Goal: Task Accomplishment & Management: Use online tool/utility

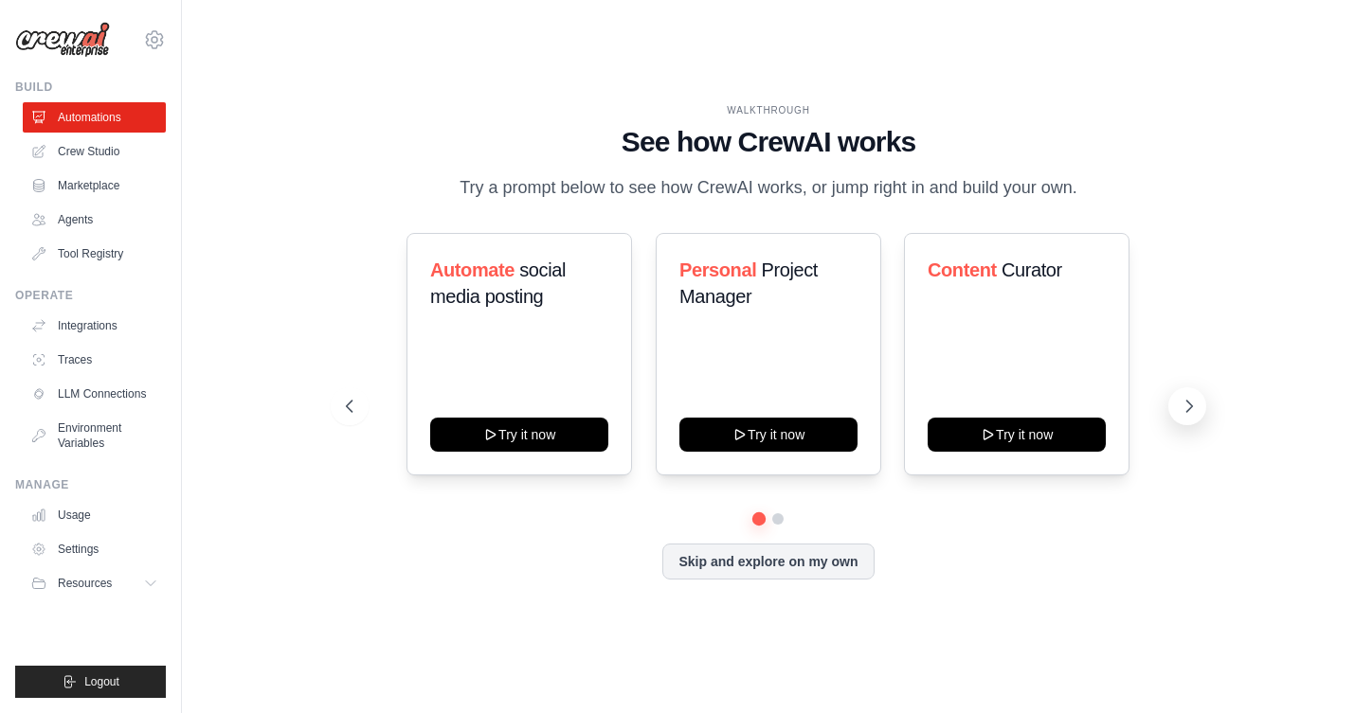
click at [1188, 406] on icon at bounding box center [1189, 406] width 19 height 19
click at [759, 516] on button at bounding box center [758, 518] width 13 height 13
click at [785, 519] on button at bounding box center [777, 518] width 13 height 13
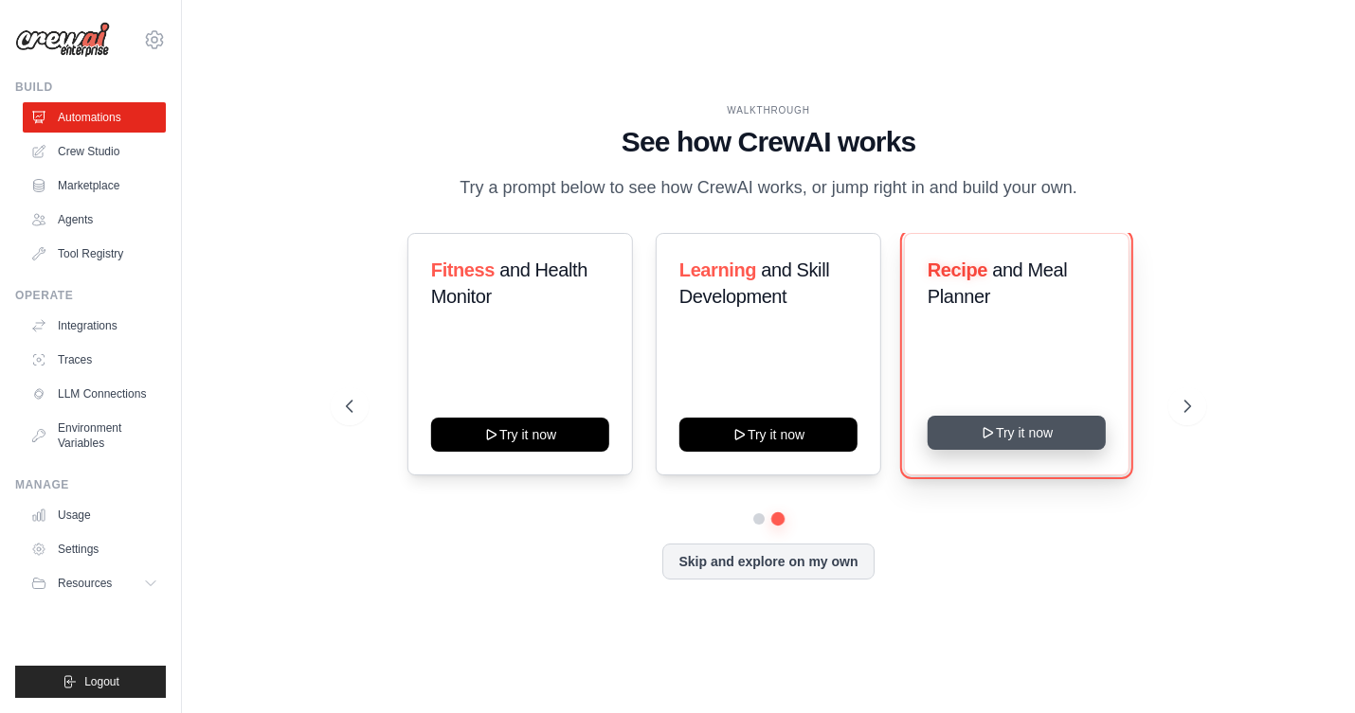
click at [1039, 428] on button "Try it now" at bounding box center [1017, 433] width 178 height 34
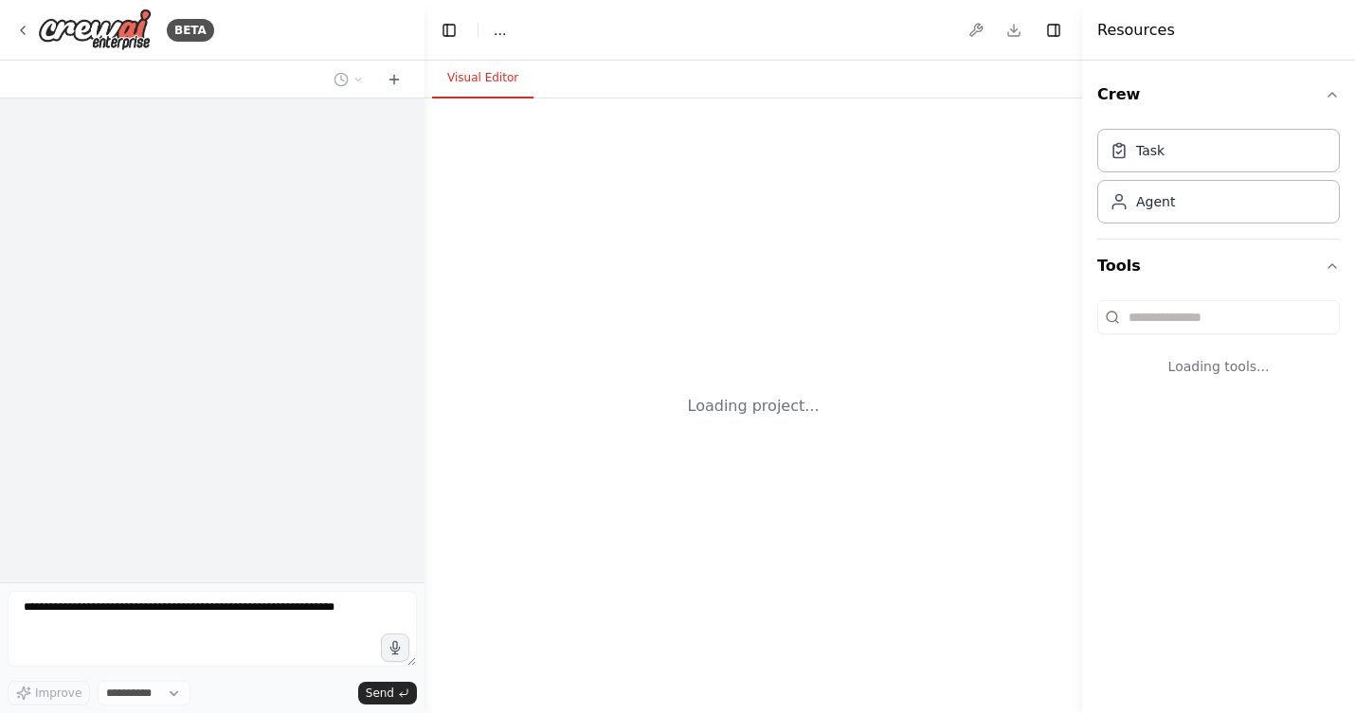
select select "****"
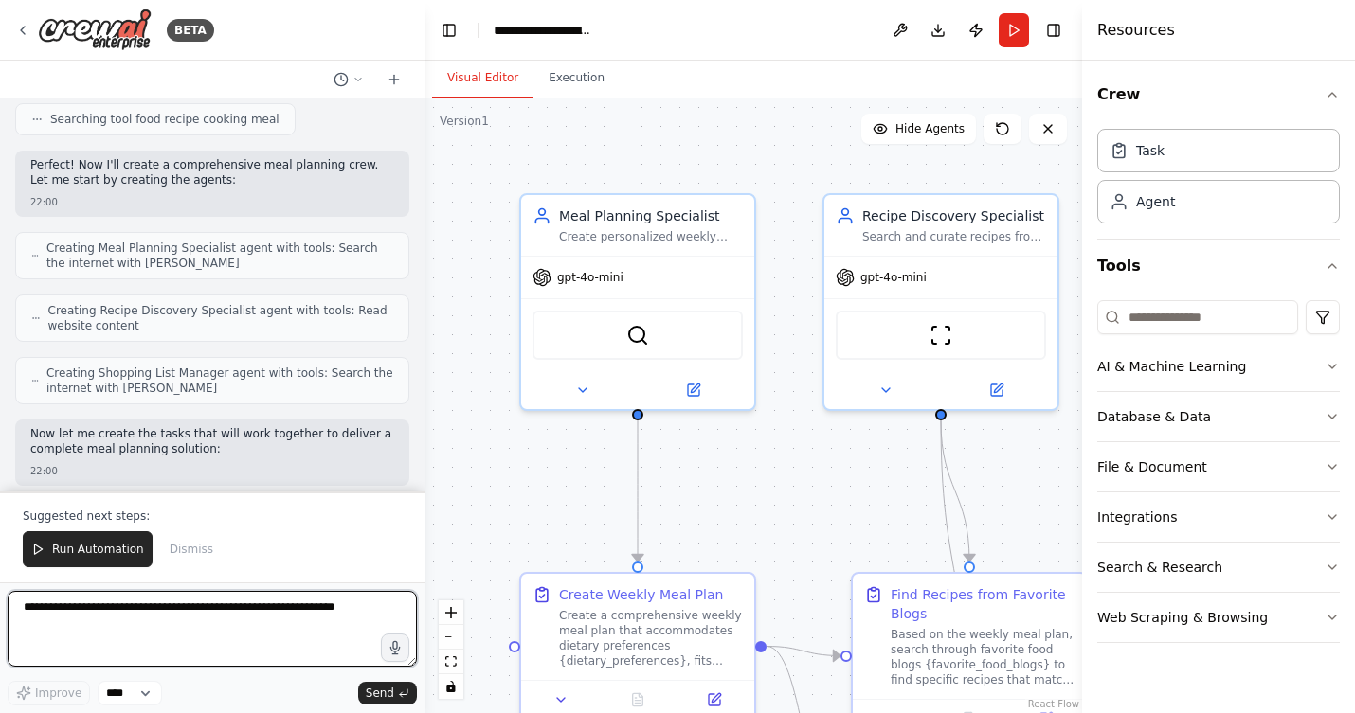
scroll to position [1710, 0]
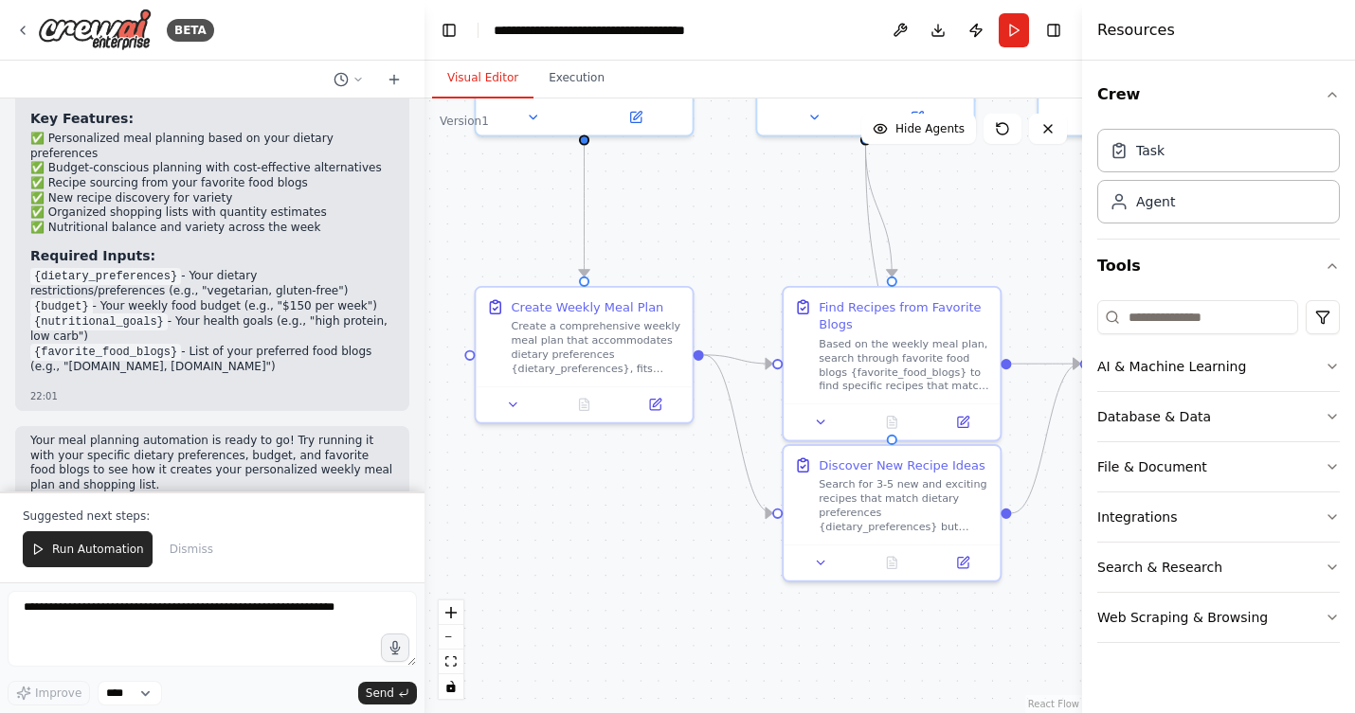
drag, startPoint x: 886, startPoint y: 479, endPoint x: 767, endPoint y: 209, distance: 295.3
click at [767, 209] on div ".deletable-edge-delete-btn { width: 20px; height: 20px; border: 0px solid #ffff…" at bounding box center [753, 406] width 658 height 615
click at [655, 402] on icon at bounding box center [657, 399] width 9 height 9
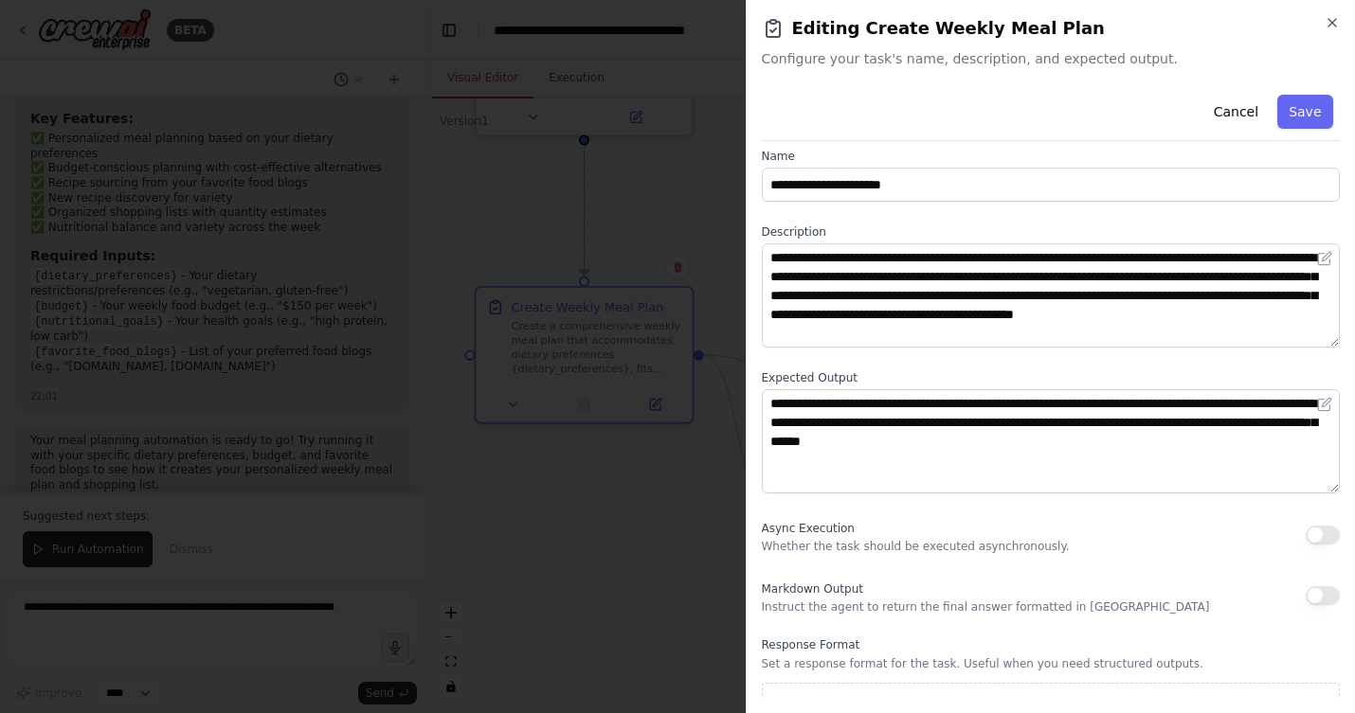
scroll to position [0, 0]
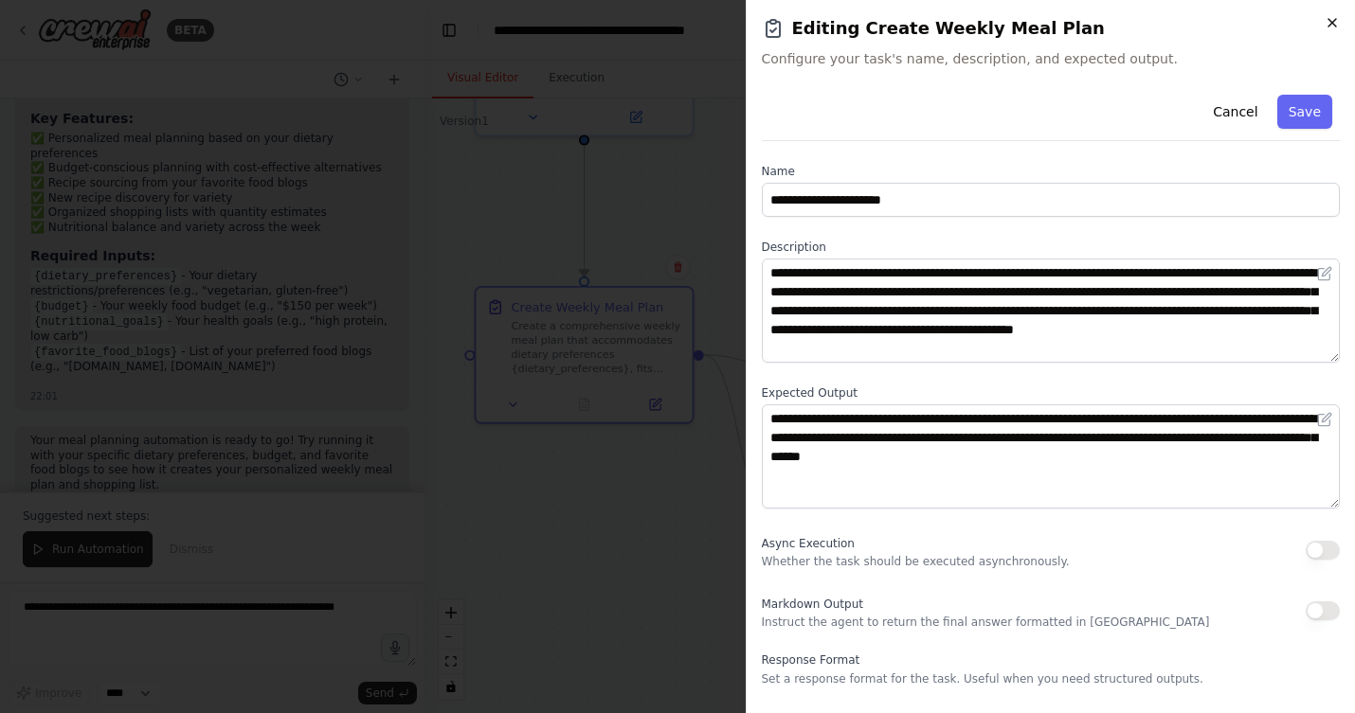
click at [1335, 24] on icon "button" at bounding box center [1332, 22] width 15 height 15
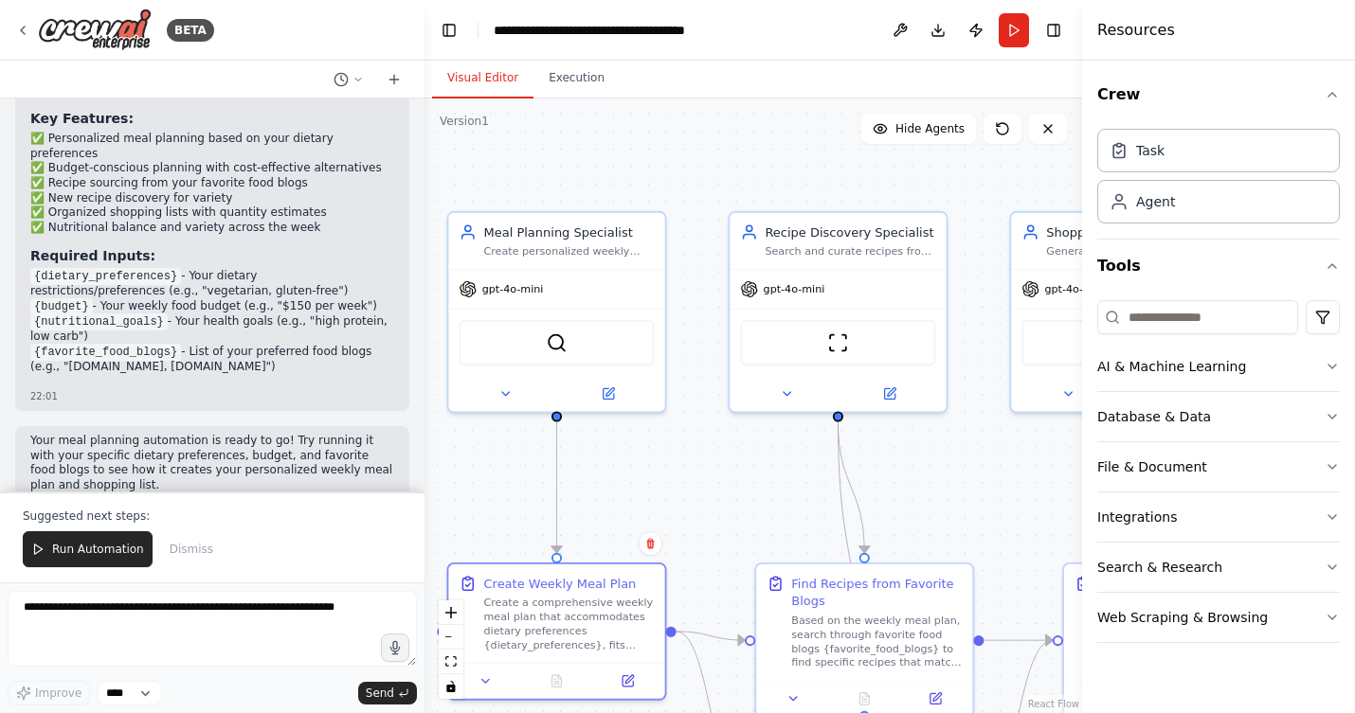
drag, startPoint x: 786, startPoint y: 209, endPoint x: 759, endPoint y: 486, distance: 278.0
click at [759, 486] on div ".deletable-edge-delete-btn { width: 20px; height: 20px; border: 0px solid #ffff…" at bounding box center [753, 406] width 658 height 615
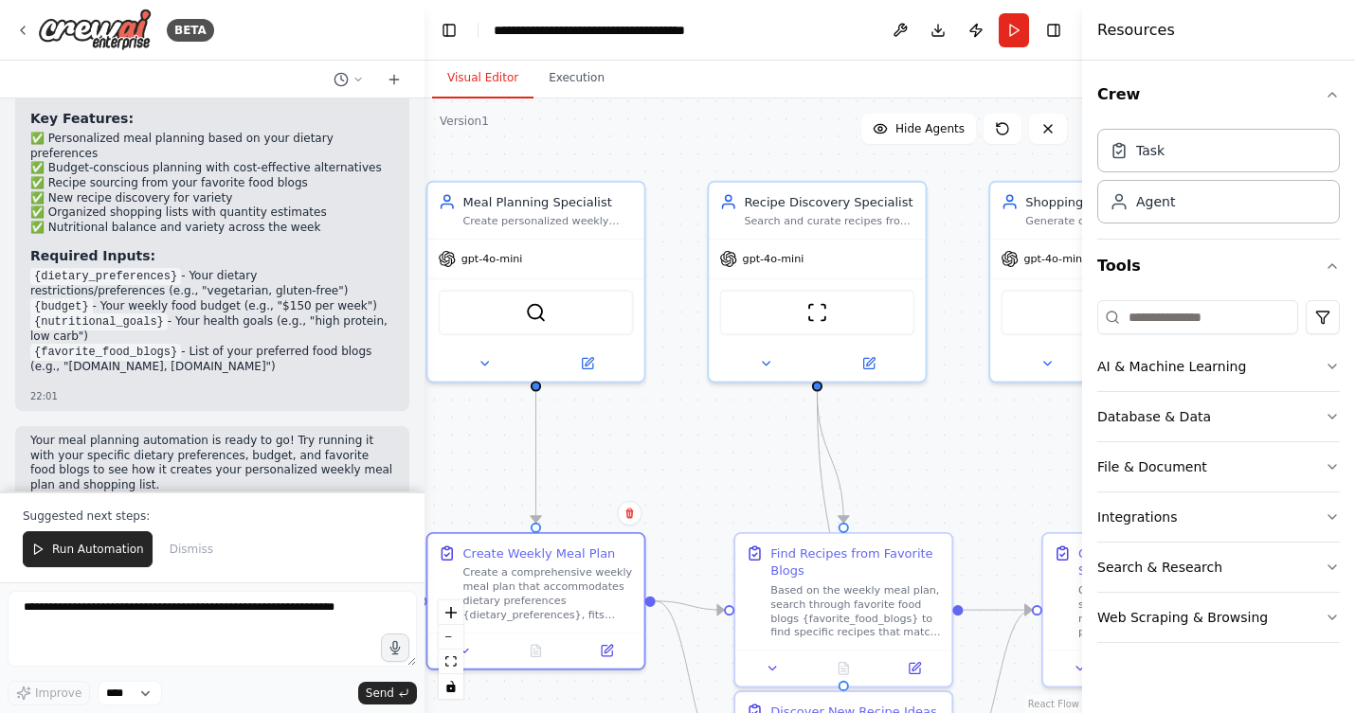
drag, startPoint x: 706, startPoint y: 479, endPoint x: 685, endPoint y: 448, distance: 36.8
click at [685, 448] on div ".deletable-edge-delete-btn { width: 20px; height: 20px; border: 0px solid #ffff…" at bounding box center [753, 406] width 658 height 615
click at [589, 361] on icon at bounding box center [587, 360] width 10 height 10
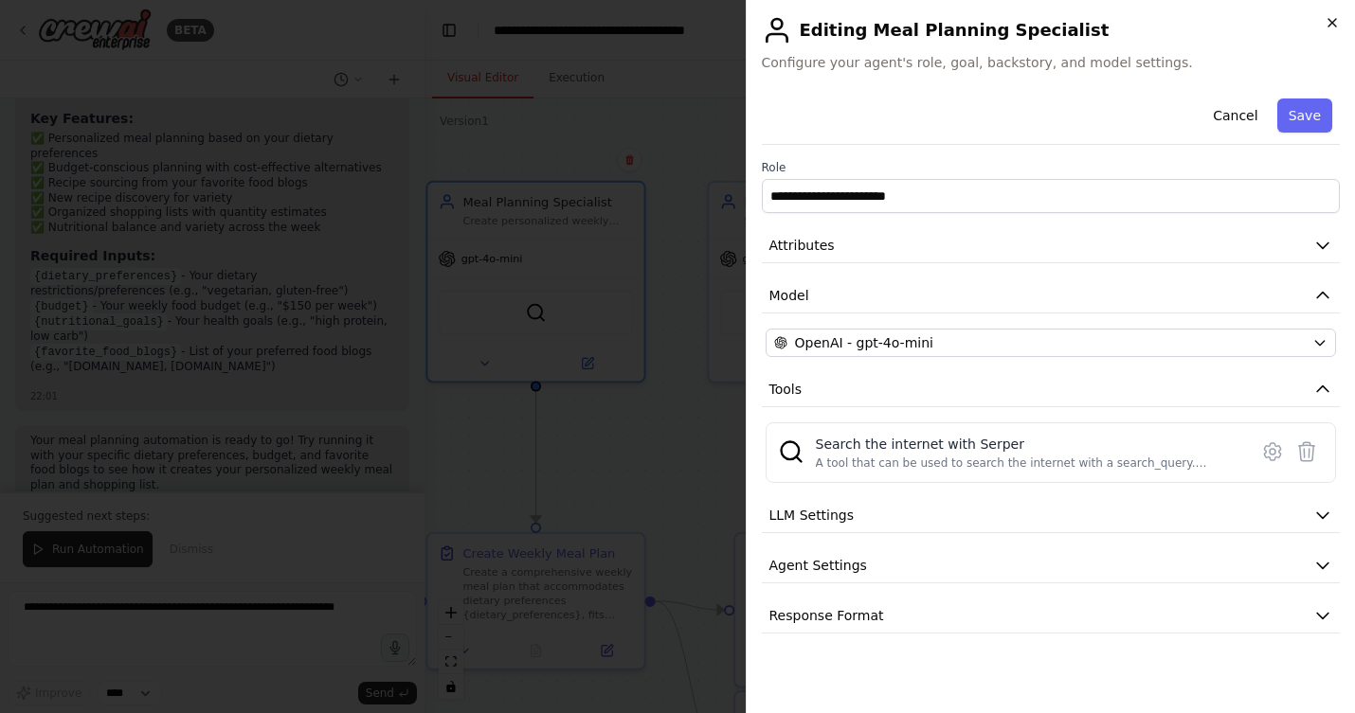
click at [1331, 22] on icon "button" at bounding box center [1332, 23] width 8 height 8
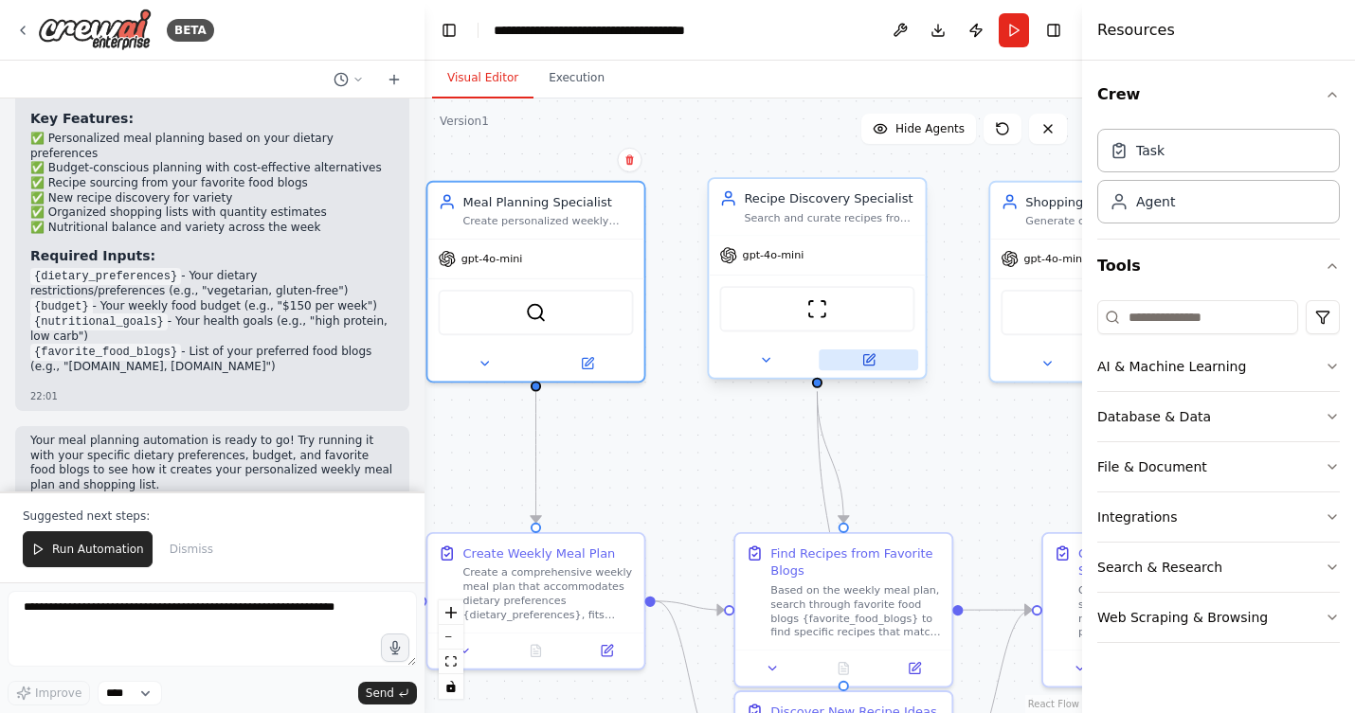
click at [870, 358] on icon at bounding box center [870, 358] width 9 height 9
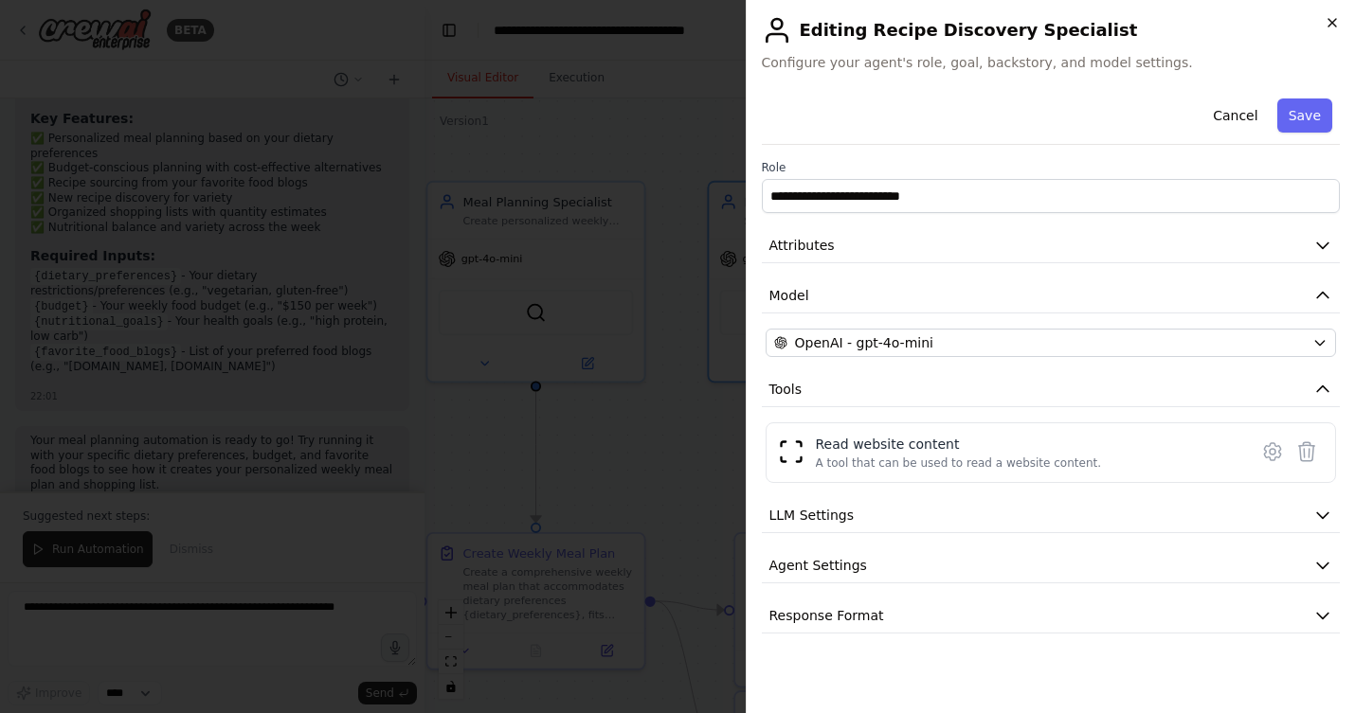
click at [1327, 26] on icon "button" at bounding box center [1332, 22] width 15 height 15
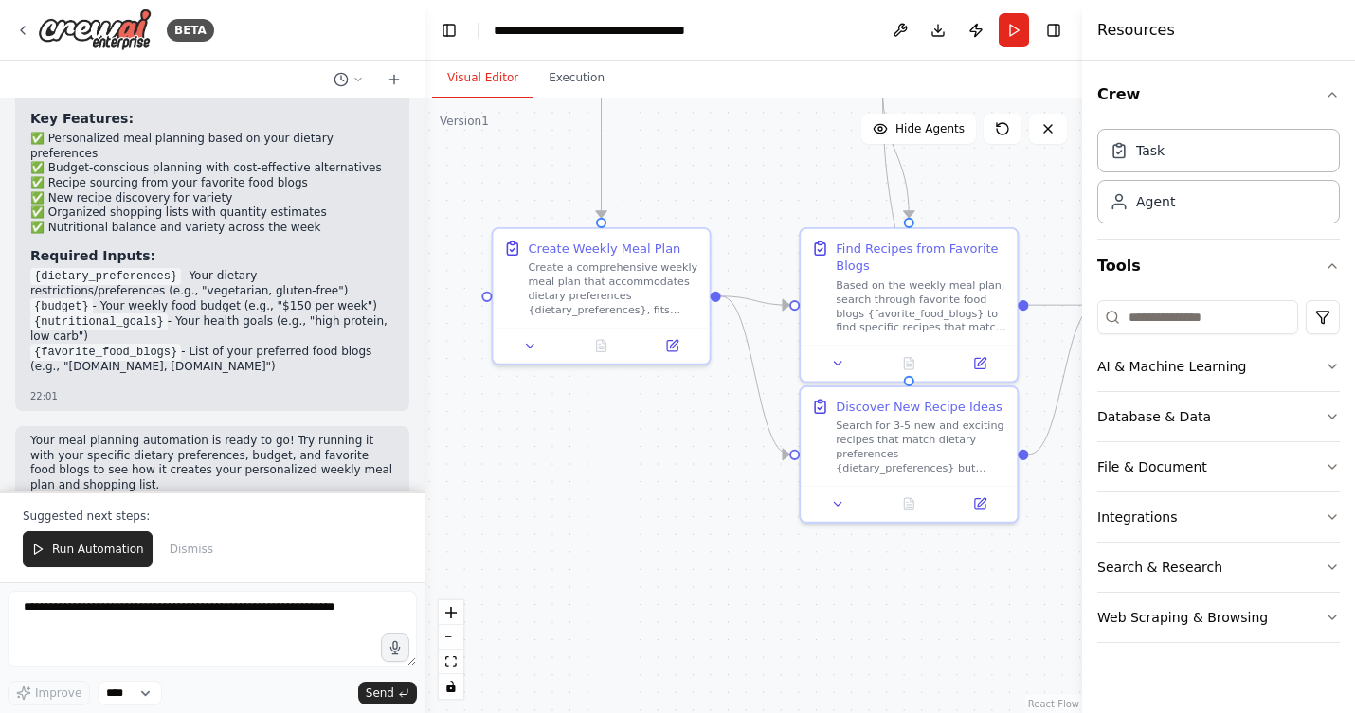
drag, startPoint x: 708, startPoint y: 467, endPoint x: 773, endPoint y: 162, distance: 312.0
click at [773, 162] on div ".deletable-edge-delete-btn { width: 20px; height: 20px; border: 0px solid #ffff…" at bounding box center [753, 406] width 658 height 615
click at [144, 268] on code "{dietary_preferences}" at bounding box center [105, 276] width 151 height 17
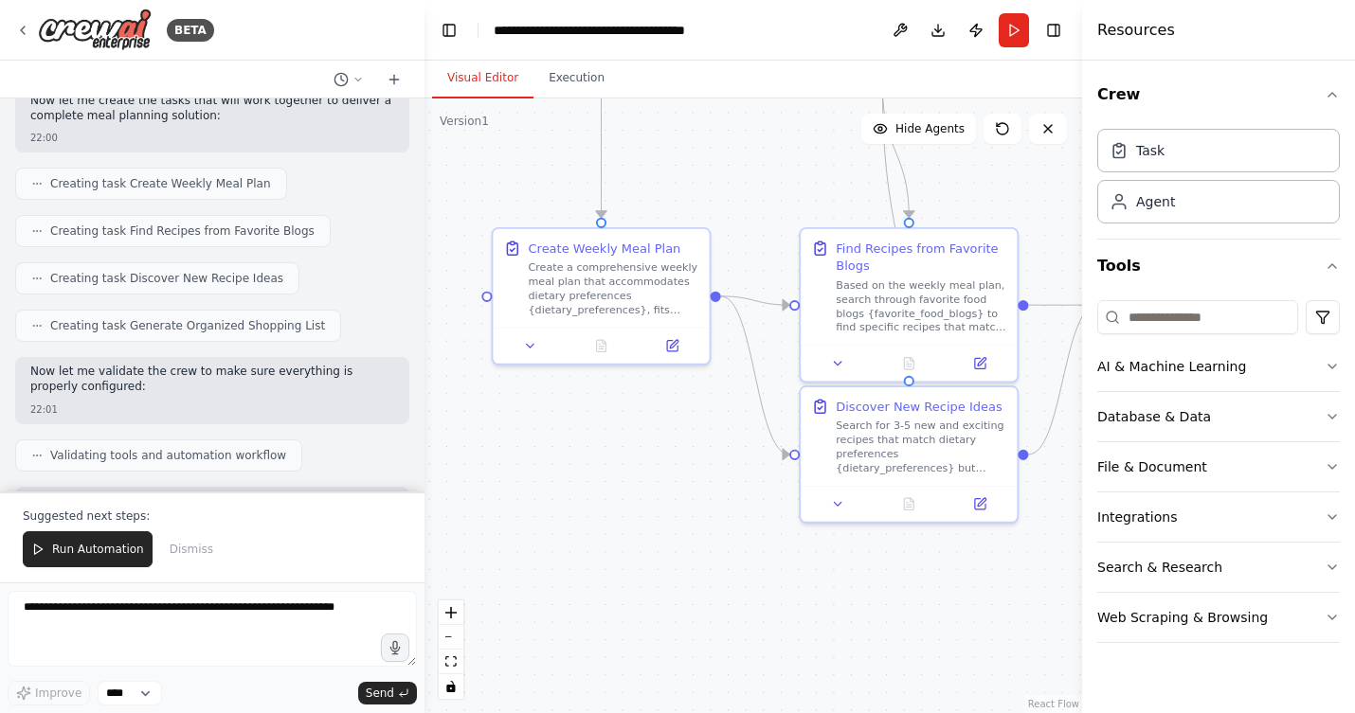
scroll to position [804, 0]
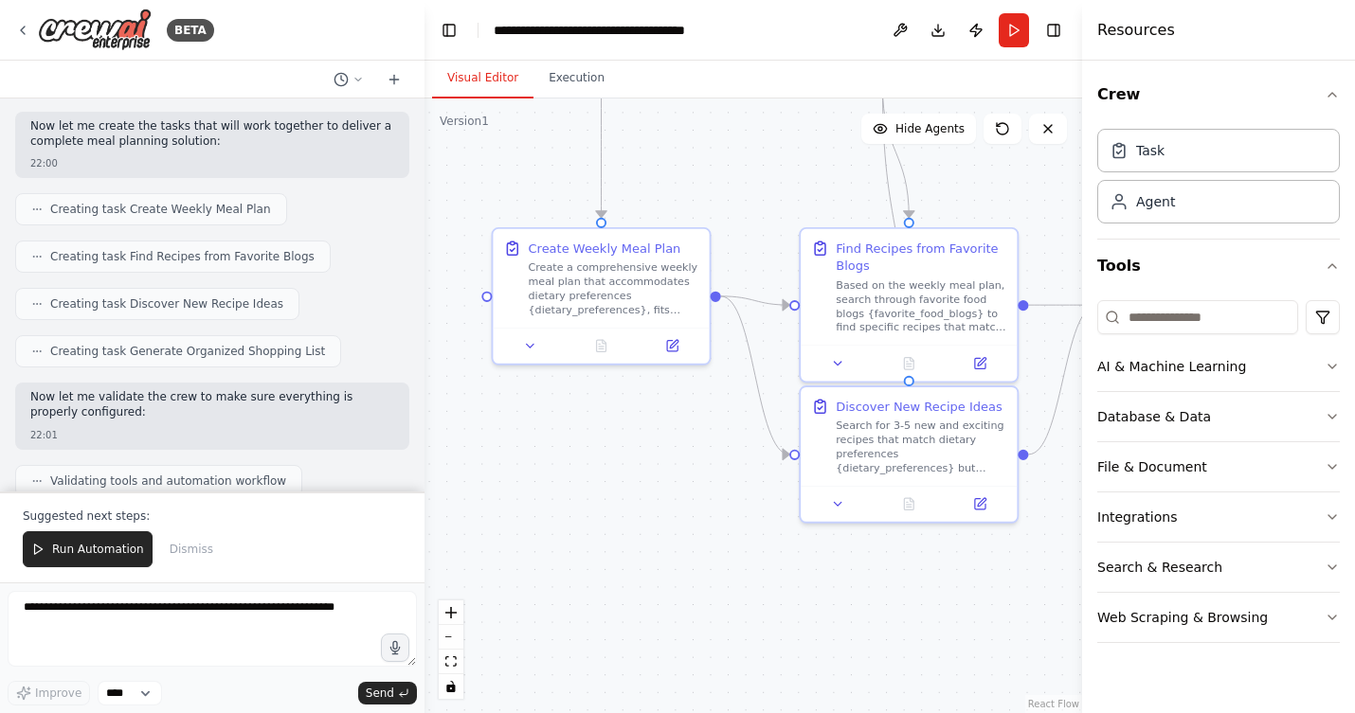
click at [148, 202] on span "Creating task Create Weekly Meal Plan" at bounding box center [160, 209] width 221 height 15
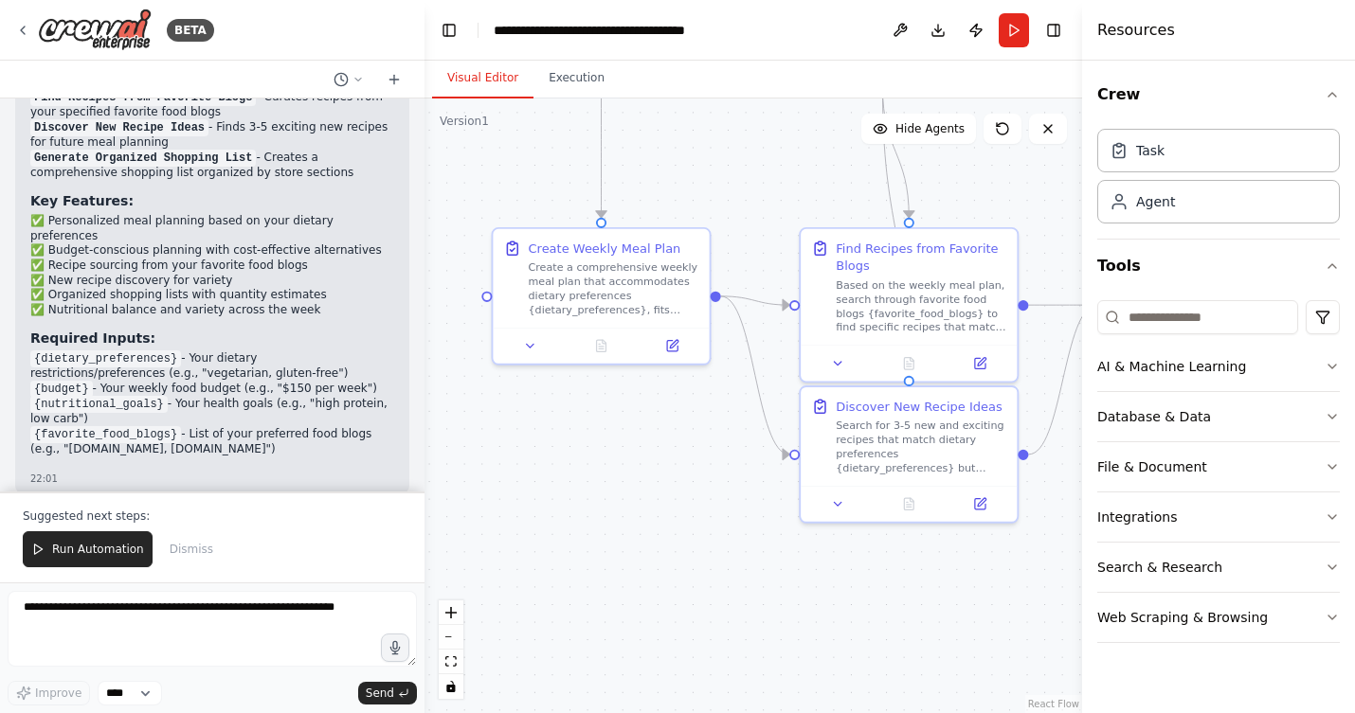
scroll to position [1652, 0]
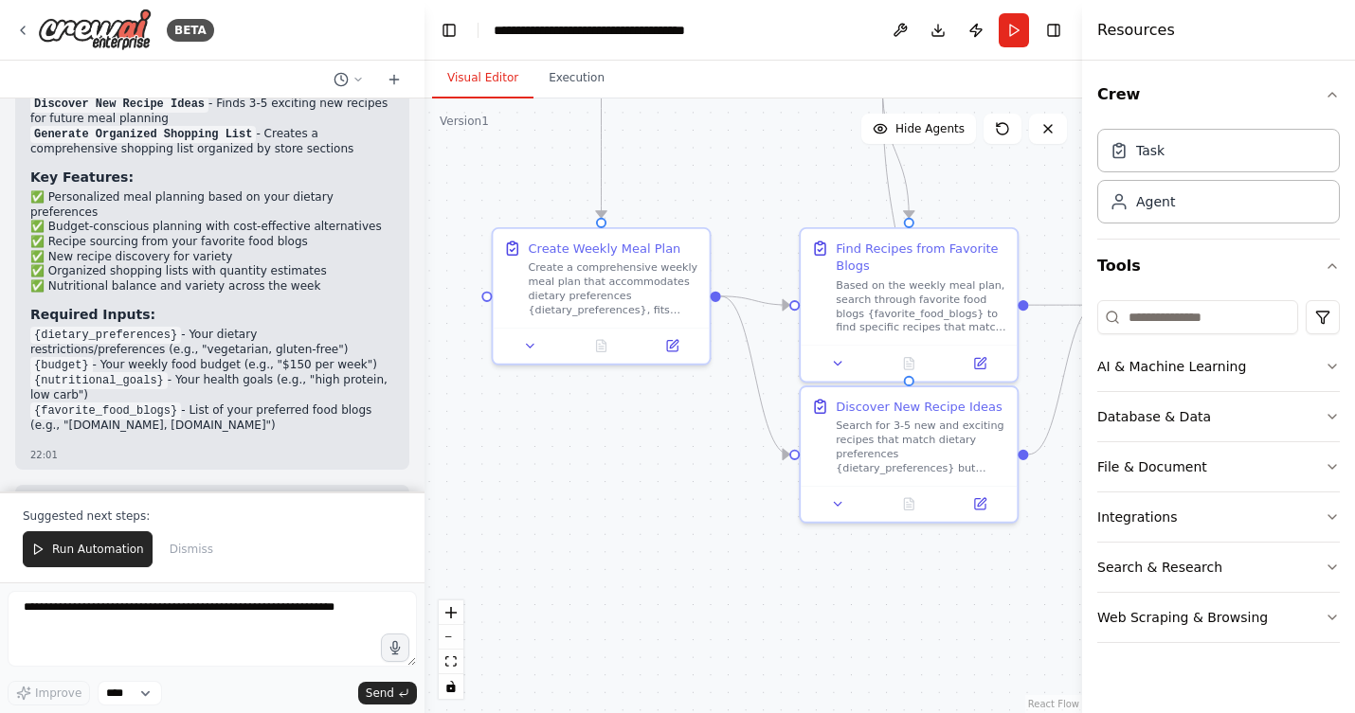
click at [165, 327] on code "{dietary_preferences}" at bounding box center [105, 335] width 151 height 17
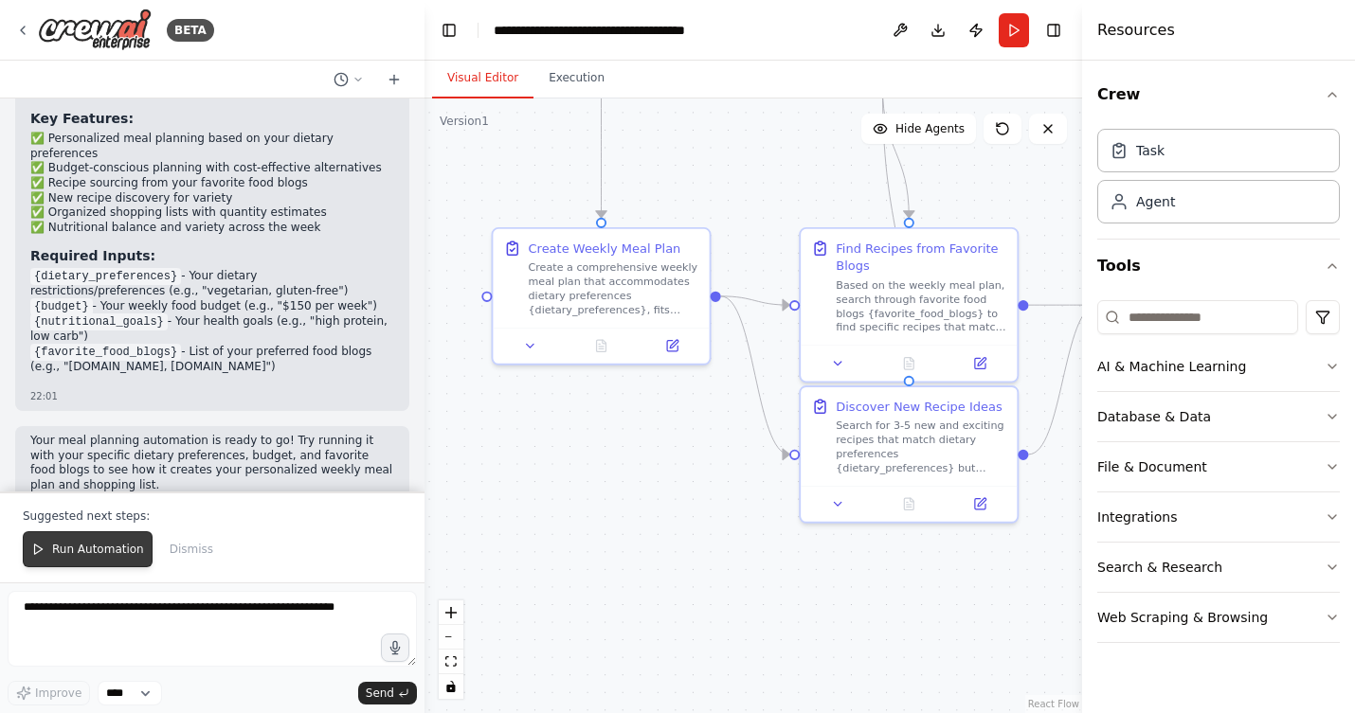
click at [94, 547] on span "Run Automation" at bounding box center [98, 549] width 92 height 15
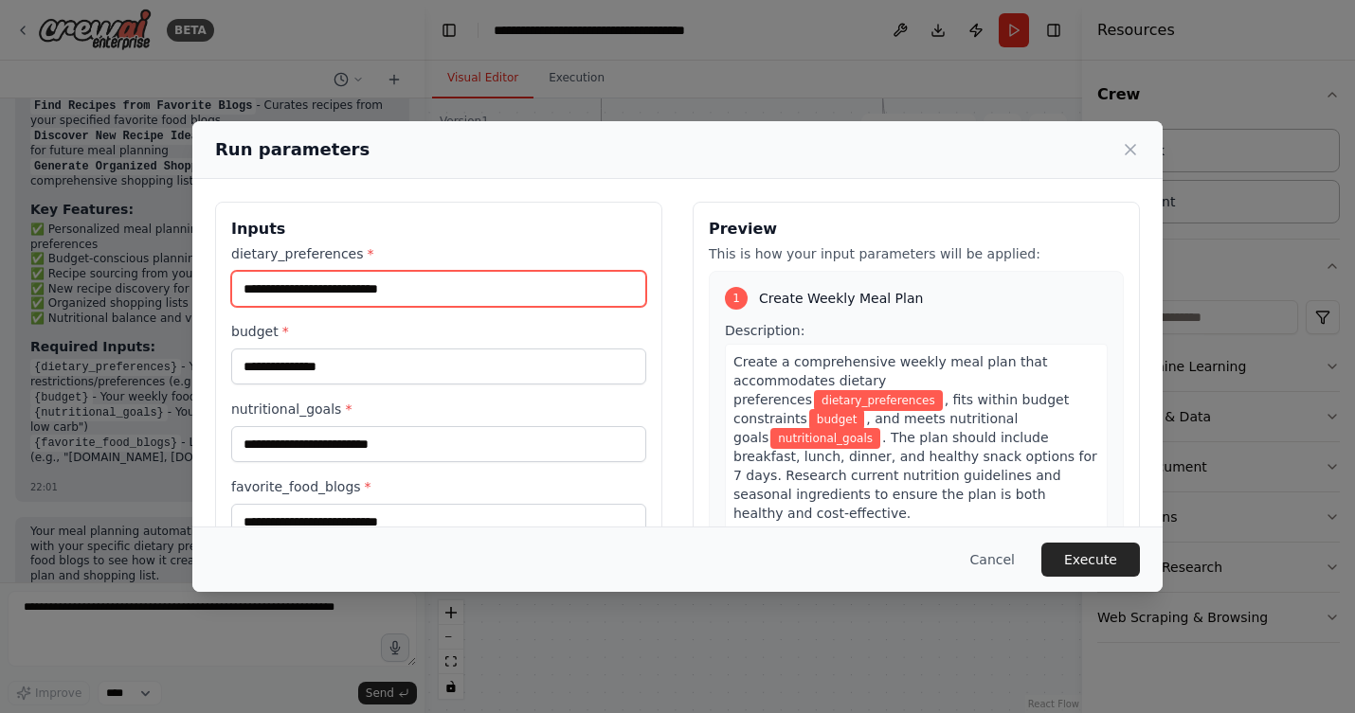
drag, startPoint x: 424, startPoint y: 289, endPoint x: 241, endPoint y: 285, distance: 182.9
click at [241, 285] on input "dietary_preferences *" at bounding box center [438, 289] width 415 height 36
drag, startPoint x: 241, startPoint y: 285, endPoint x: 411, endPoint y: 279, distance: 170.7
click at [411, 279] on input "dietary_preferences *" at bounding box center [438, 289] width 415 height 36
click at [431, 293] on input "dietary_preferences *" at bounding box center [438, 289] width 415 height 36
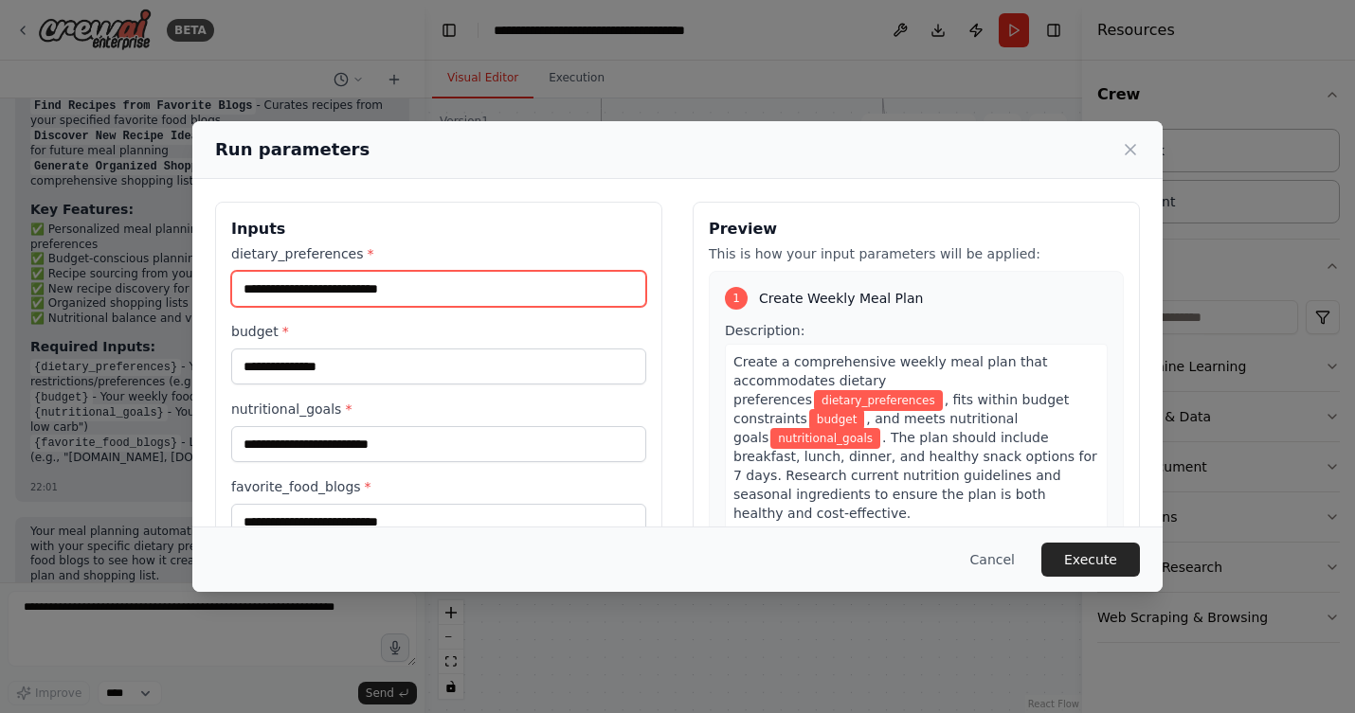
click at [415, 287] on input "dietary_preferences *" at bounding box center [438, 289] width 415 height 36
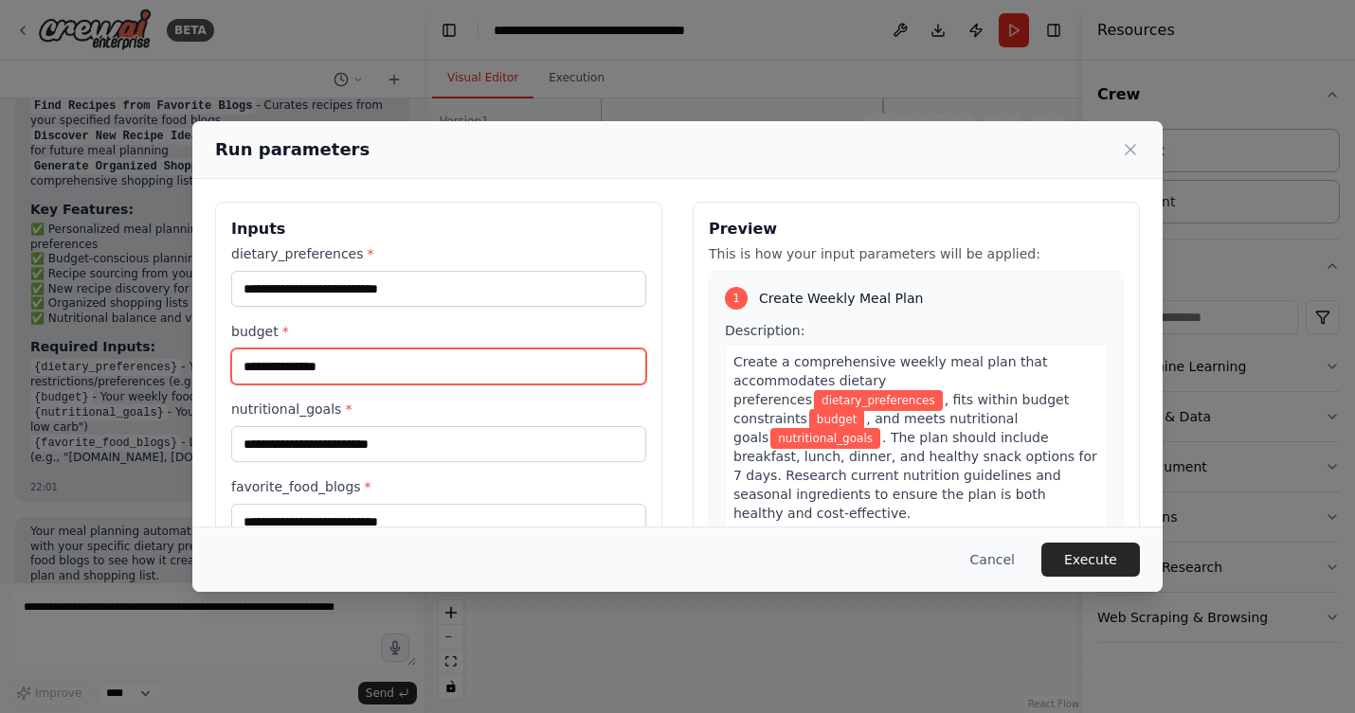
click at [381, 364] on input "budget *" at bounding box center [438, 367] width 415 height 36
type input "**"
type input "**********"
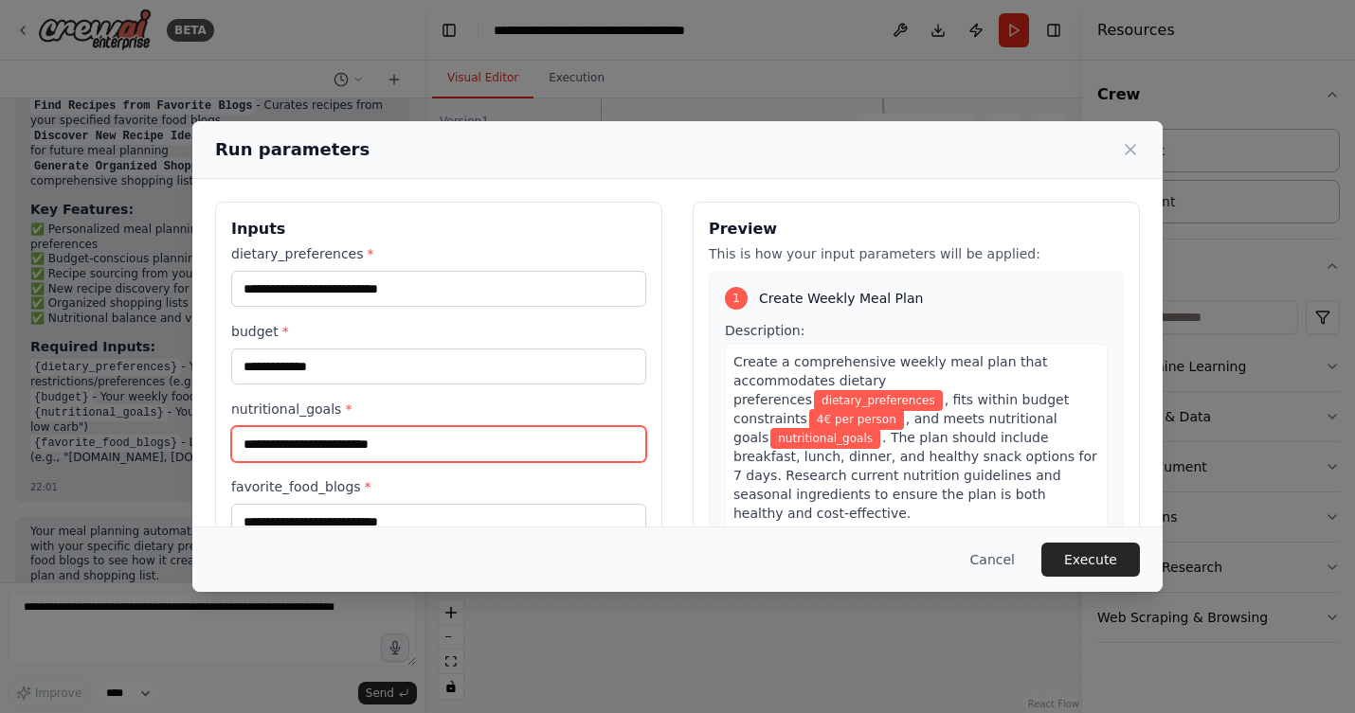
click at [317, 449] on input "nutritional_goals *" at bounding box center [438, 444] width 415 height 36
type input "*"
type input "*******"
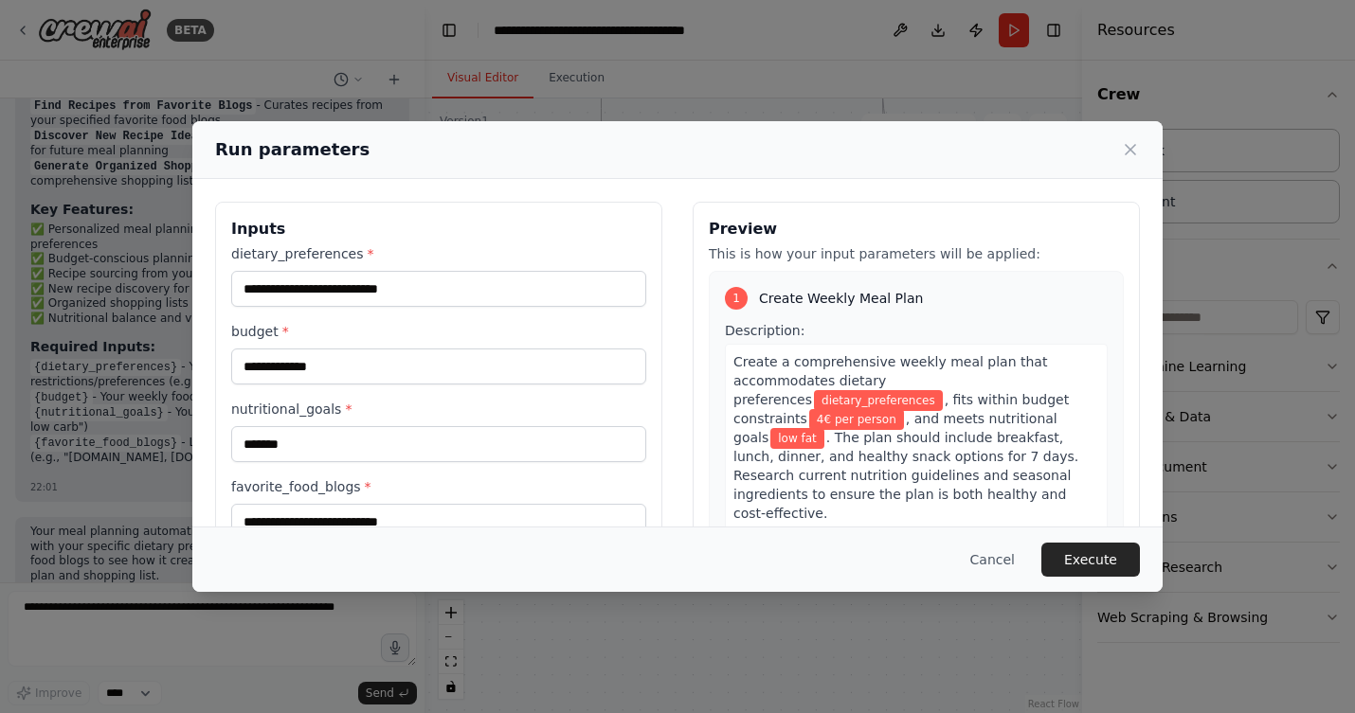
click at [382, 532] on div "Cancel Execute" at bounding box center [677, 559] width 970 height 65
click at [388, 530] on div "Cancel Execute" at bounding box center [677, 559] width 970 height 65
click at [384, 515] on input "favorite_food_blogs *" at bounding box center [438, 522] width 415 height 36
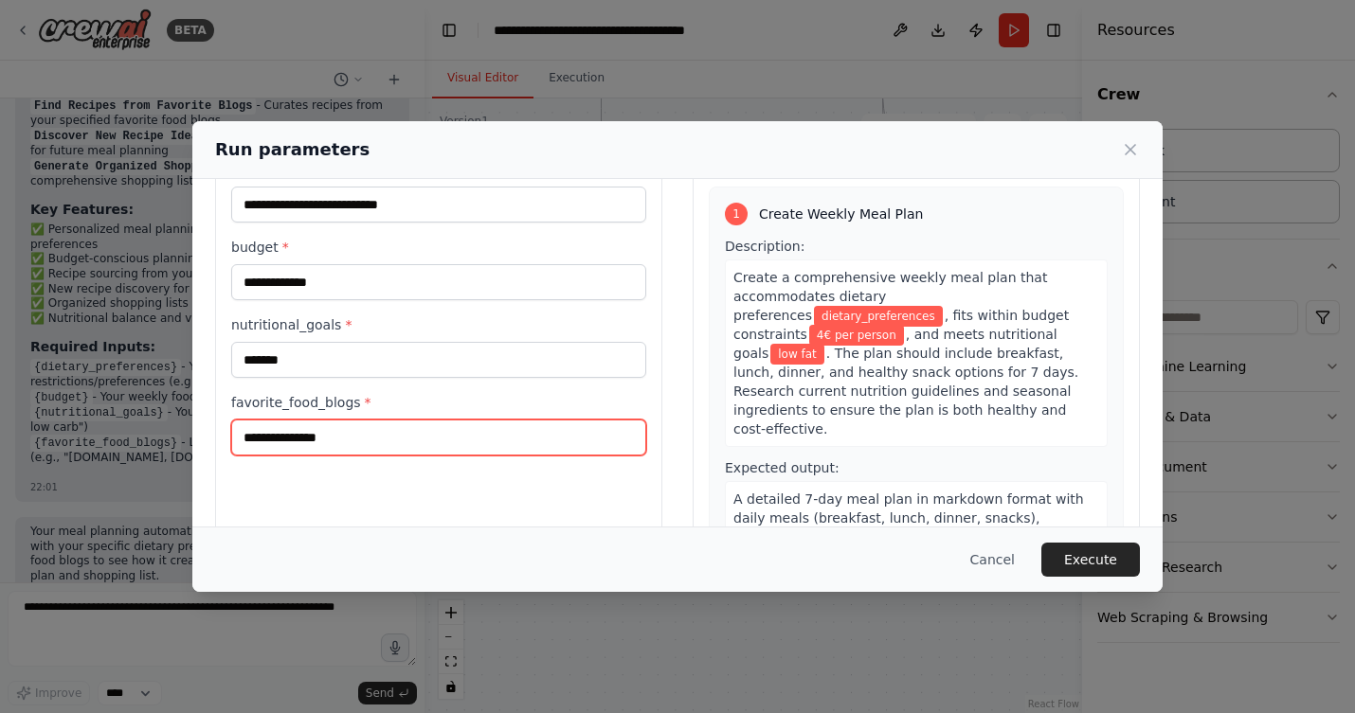
scroll to position [0, 0]
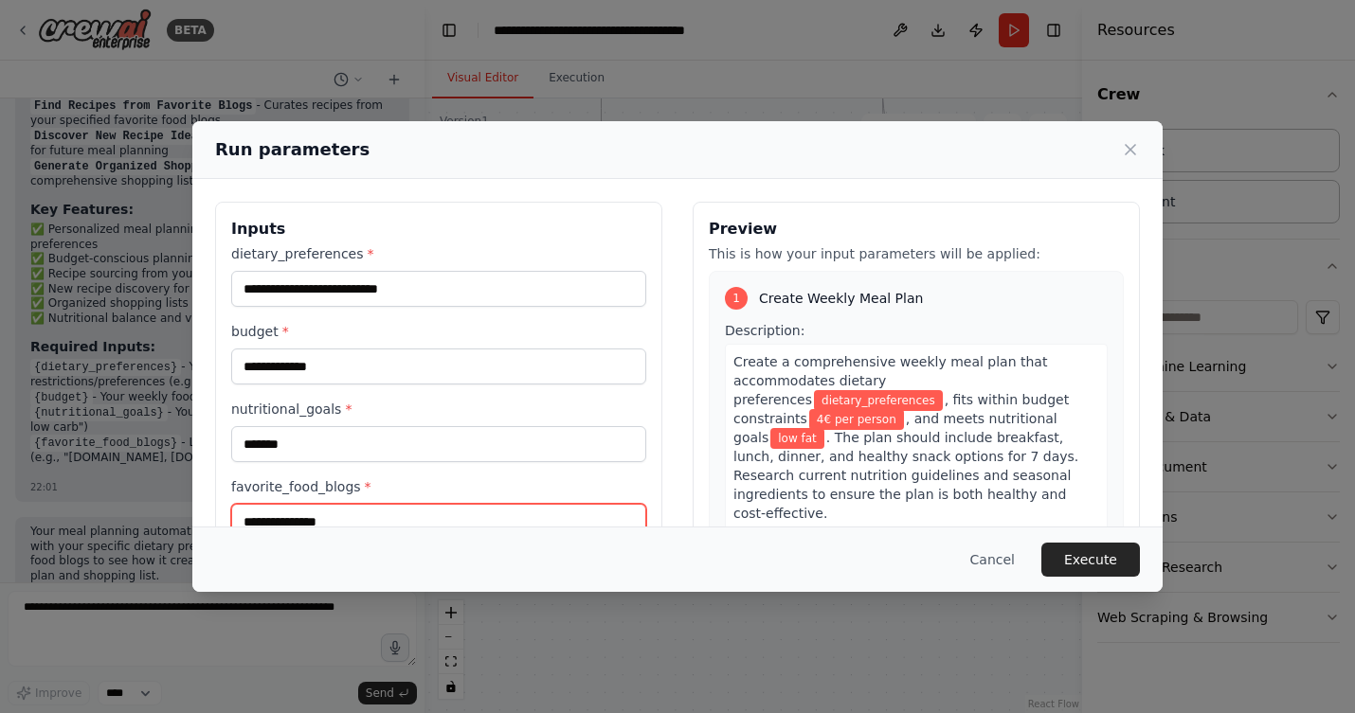
type input "**********"
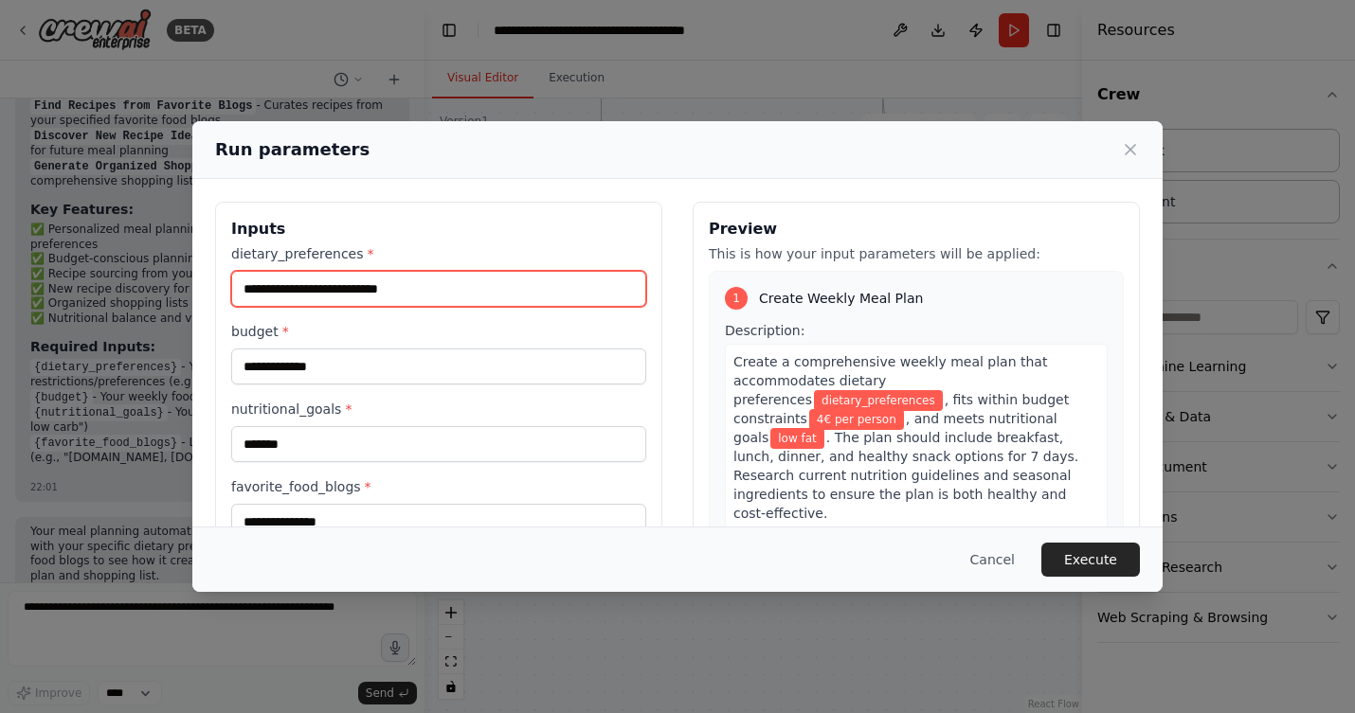
click at [545, 290] on input "dietary_preferences *" at bounding box center [438, 289] width 415 height 36
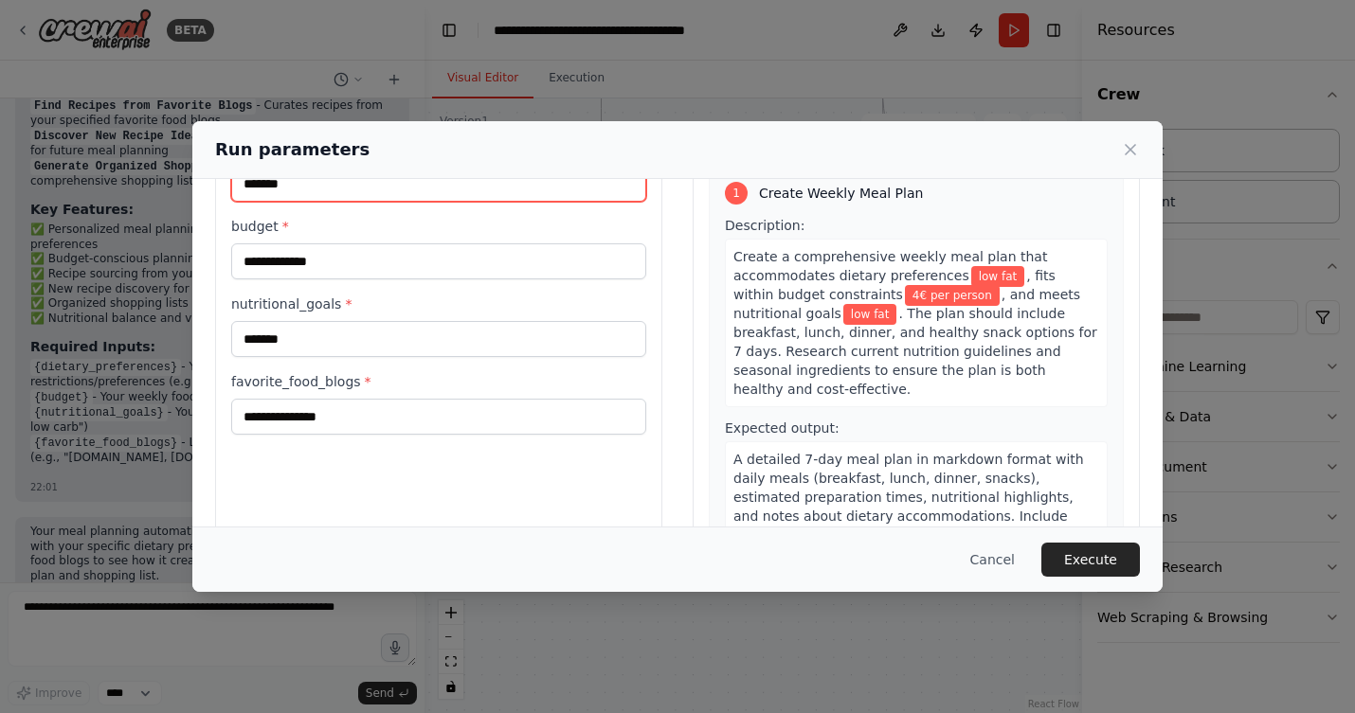
scroll to position [108, 0]
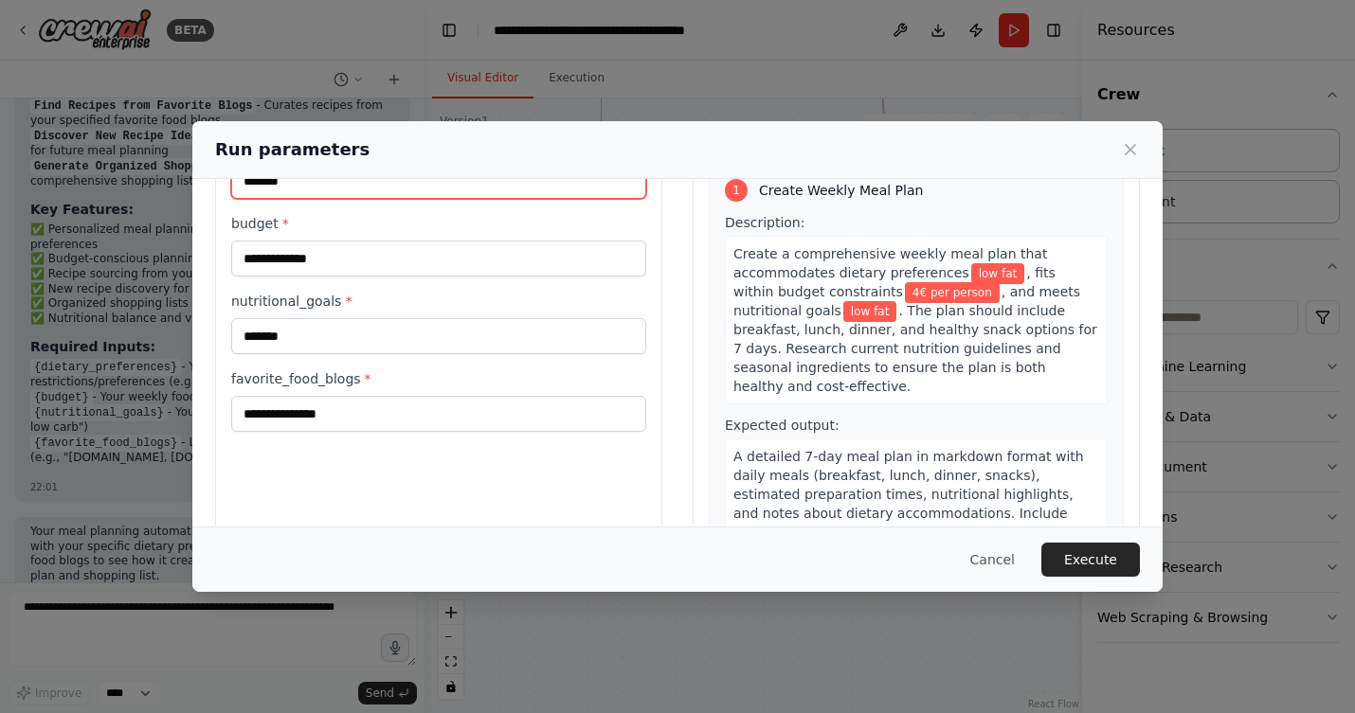
type input "*******"
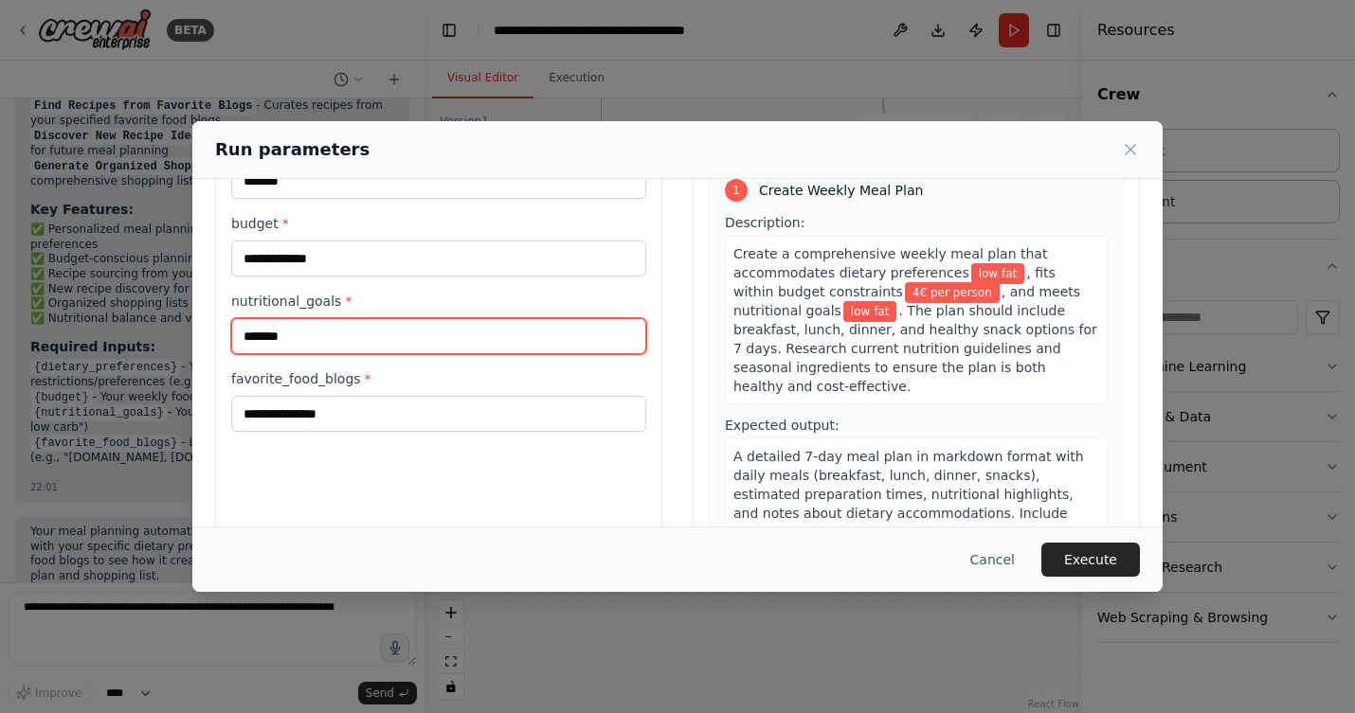
click at [446, 341] on input "*******" at bounding box center [438, 336] width 415 height 36
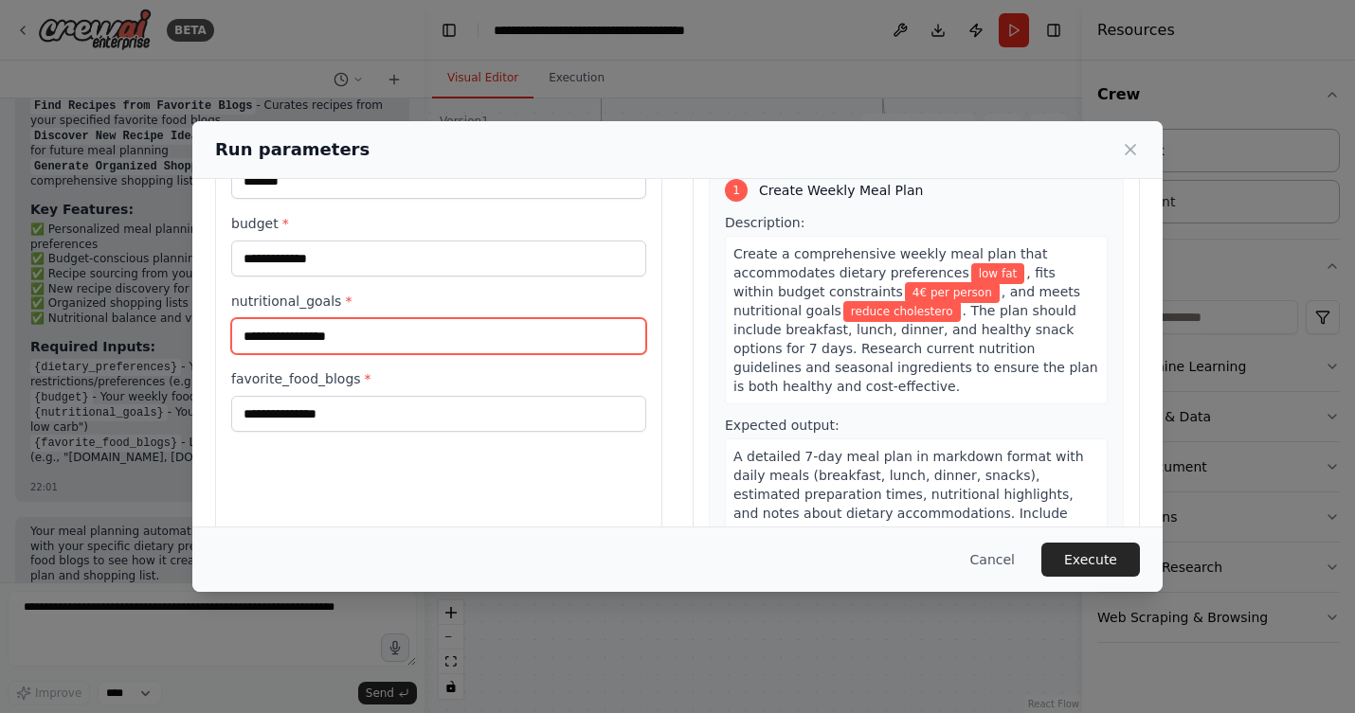
type input "**********"
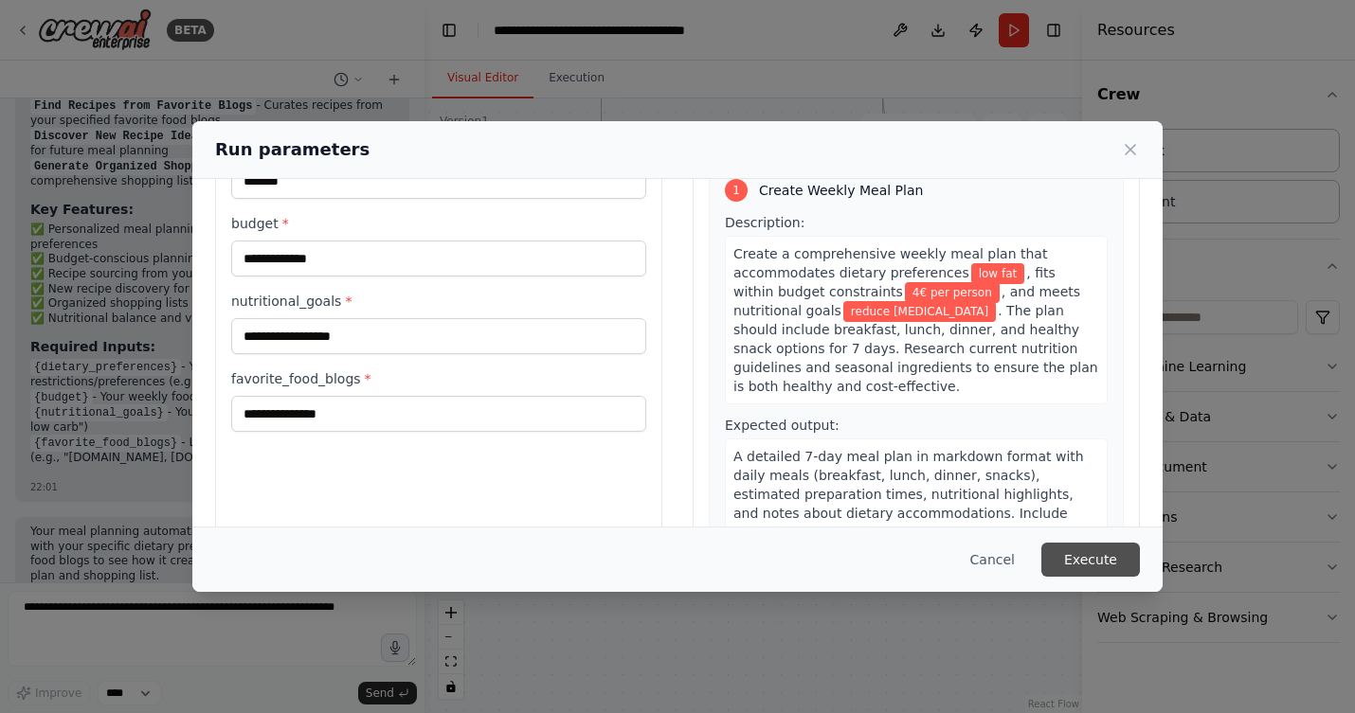
click at [1066, 556] on button "Execute" at bounding box center [1090, 560] width 99 height 34
click at [1066, 556] on div ".deletable-edge-delete-btn { width: 20px; height: 20px; border: 0px solid #ffff…" at bounding box center [753, 406] width 658 height 615
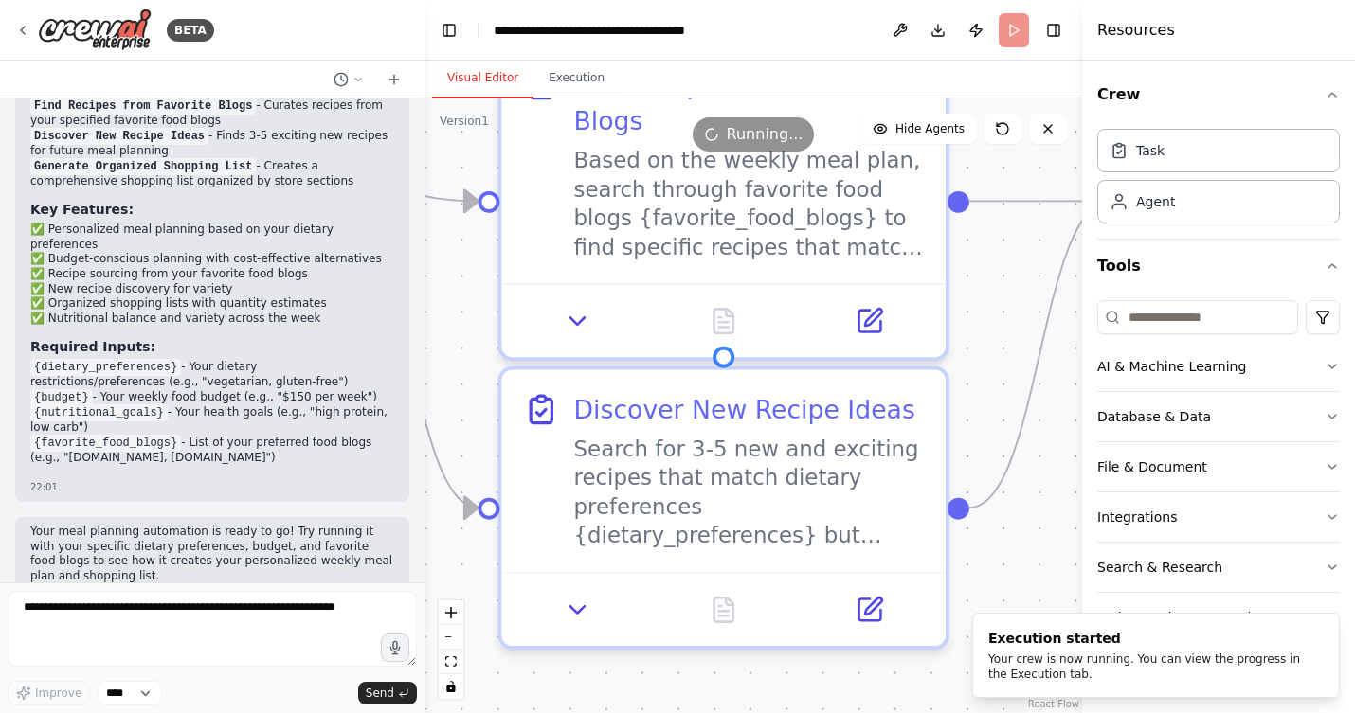
drag, startPoint x: 1003, startPoint y: 304, endPoint x: 979, endPoint y: 464, distance: 162.0
click at [979, 464] on div ".deletable-edge-delete-btn { width: 20px; height: 20px; border: 0px solid #ffff…" at bounding box center [753, 406] width 658 height 615
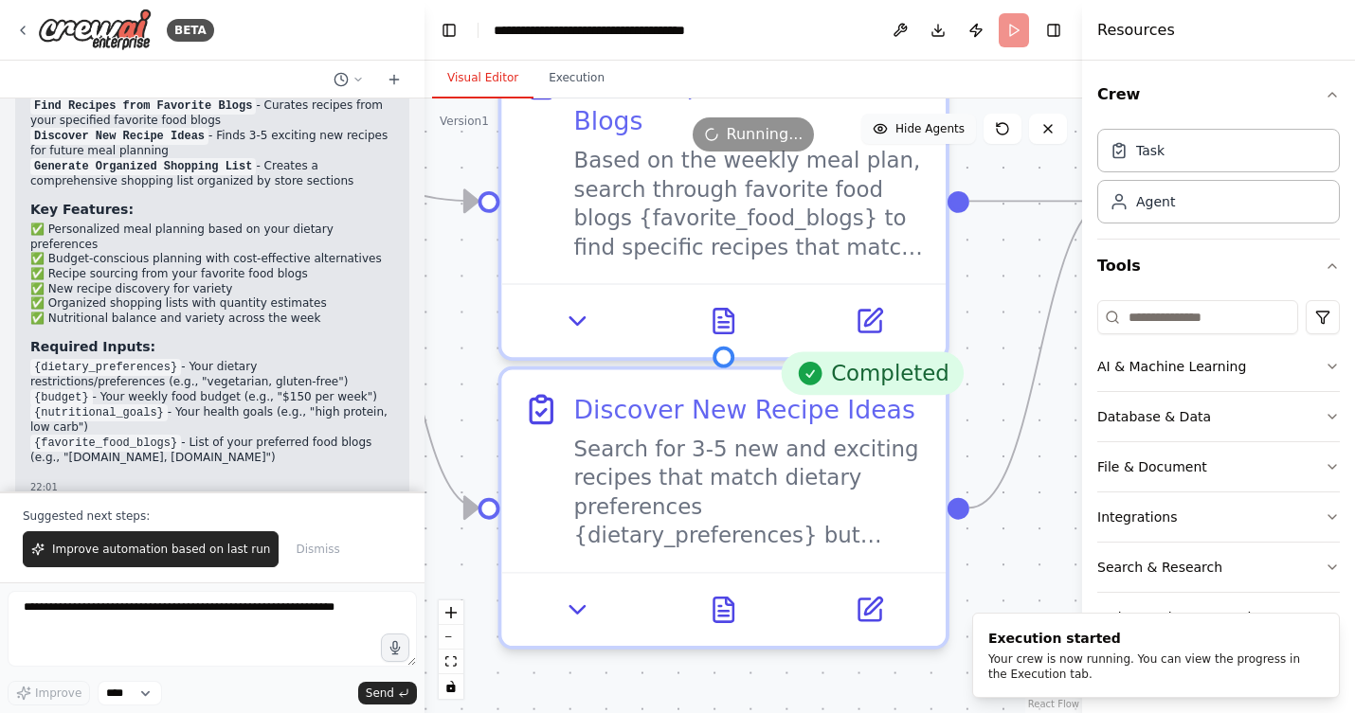
scroll to position [1710, 0]
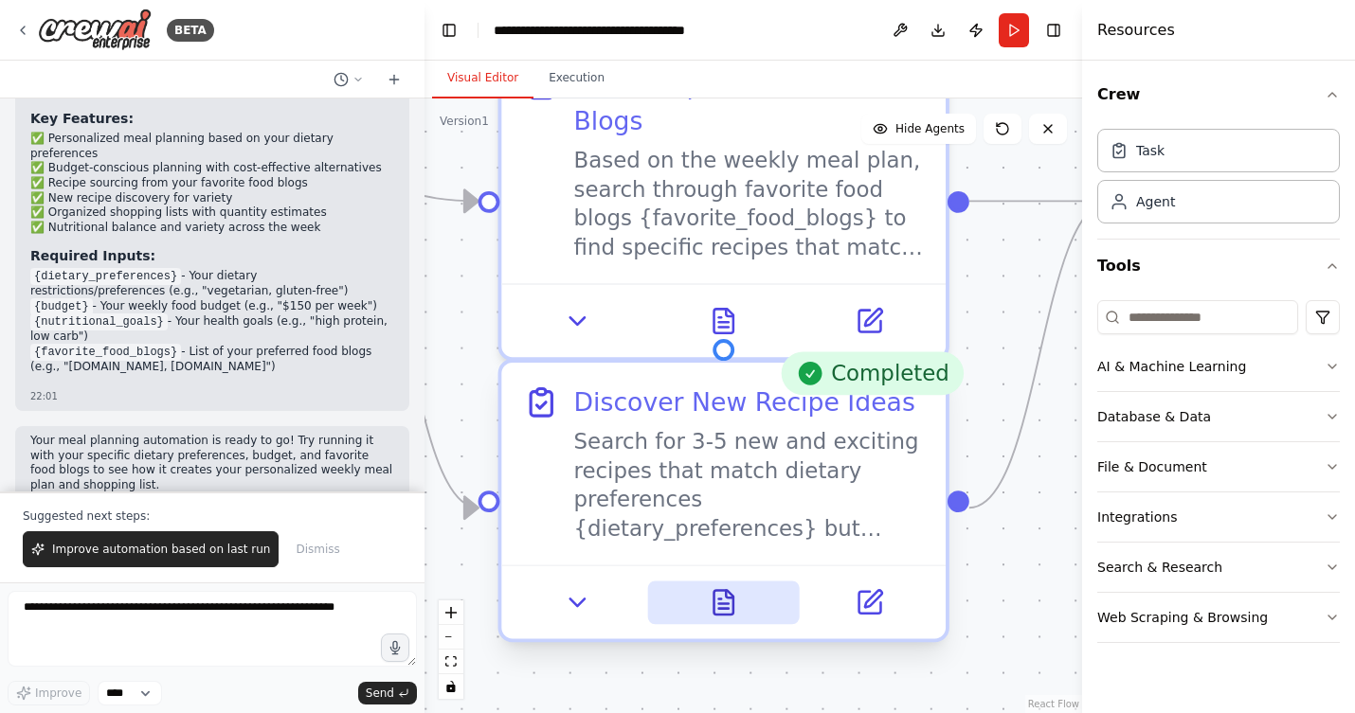
click at [721, 599] on icon at bounding box center [720, 599] width 3 height 0
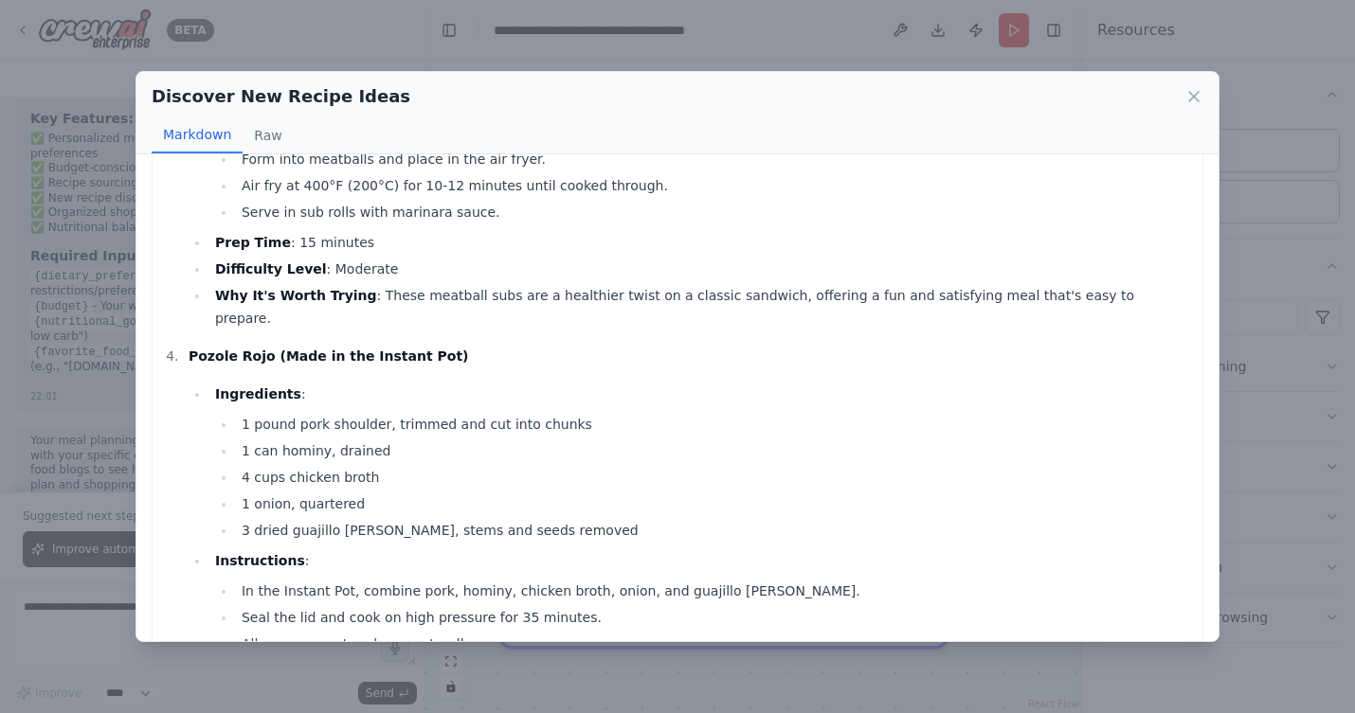
scroll to position [1287, 0]
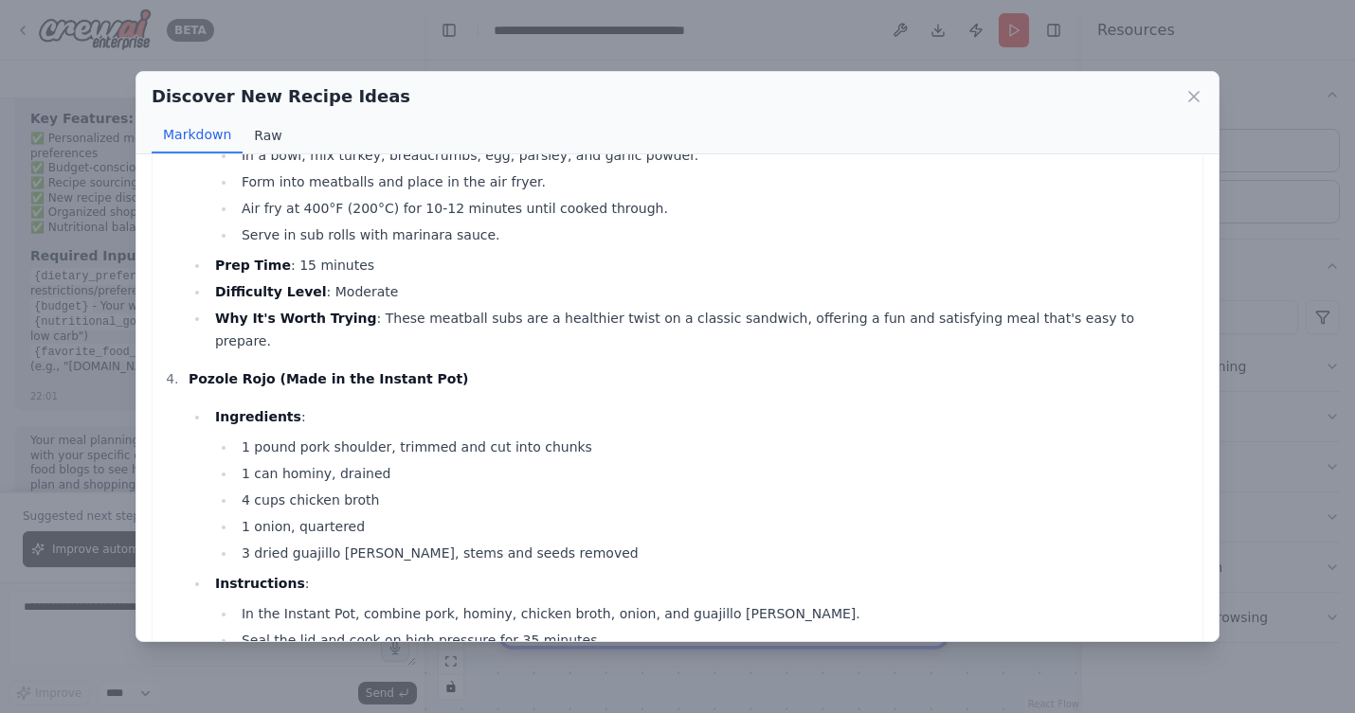
click at [260, 124] on button "Raw" at bounding box center [268, 135] width 50 height 36
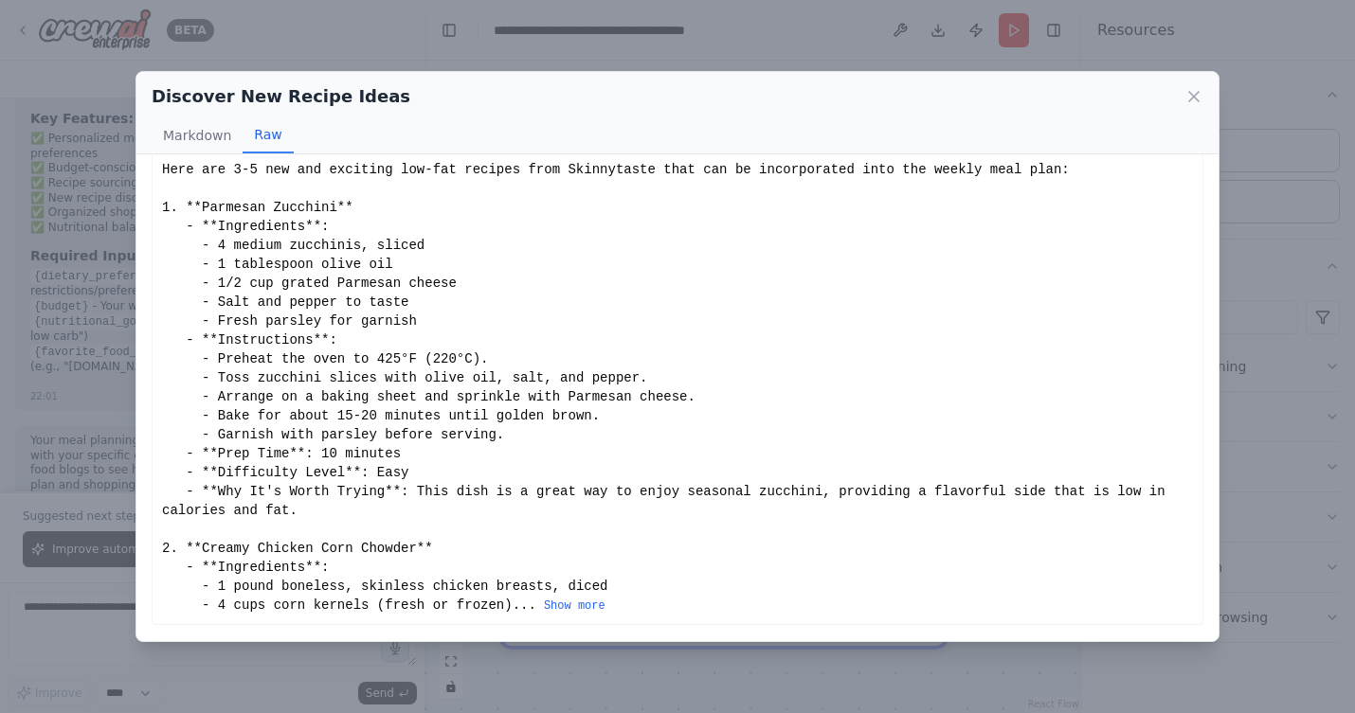
scroll to position [0, 0]
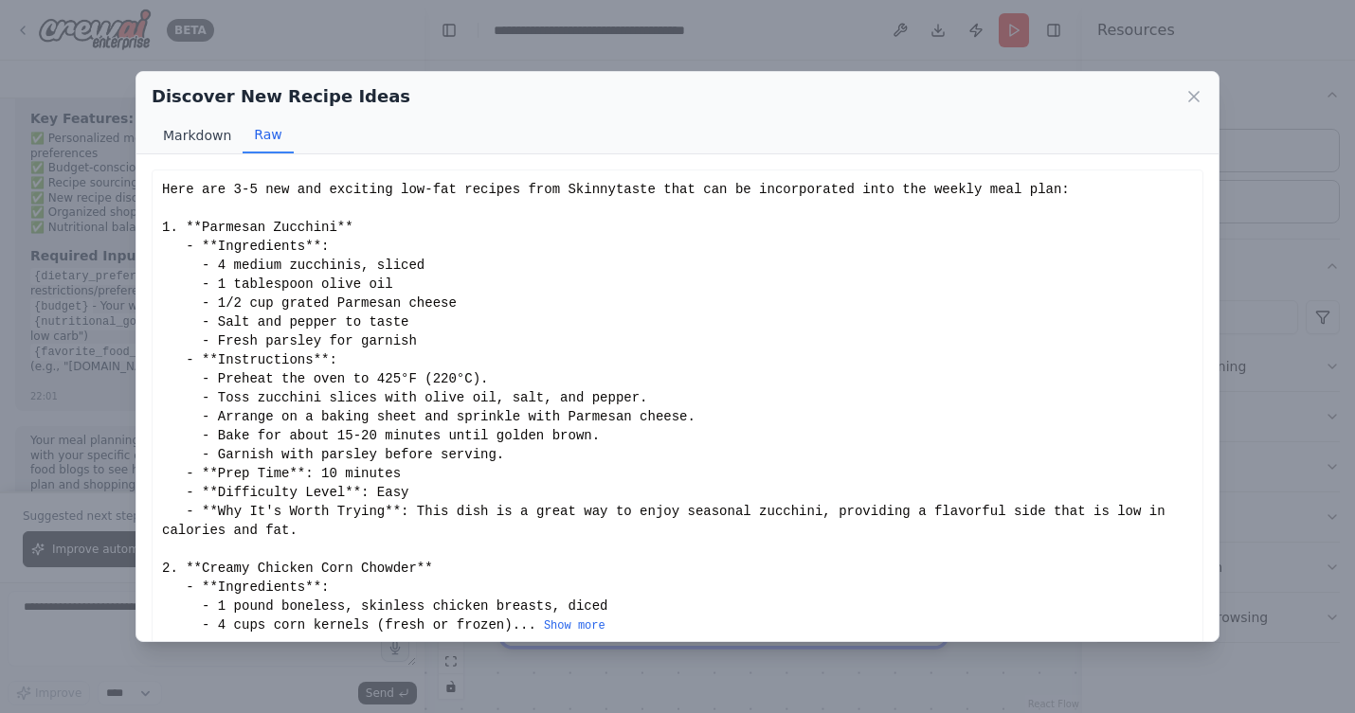
click at [170, 134] on button "Markdown" at bounding box center [197, 135] width 91 height 36
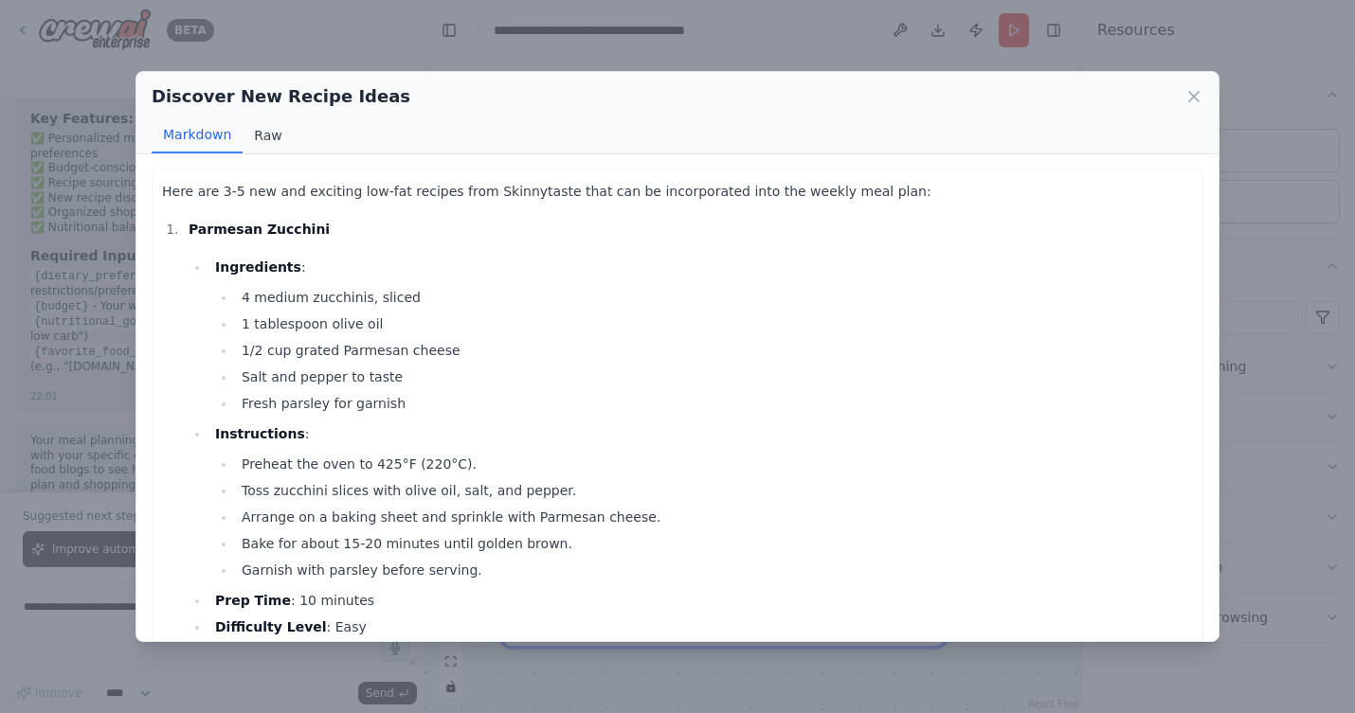
click at [248, 132] on button "Raw" at bounding box center [268, 135] width 50 height 36
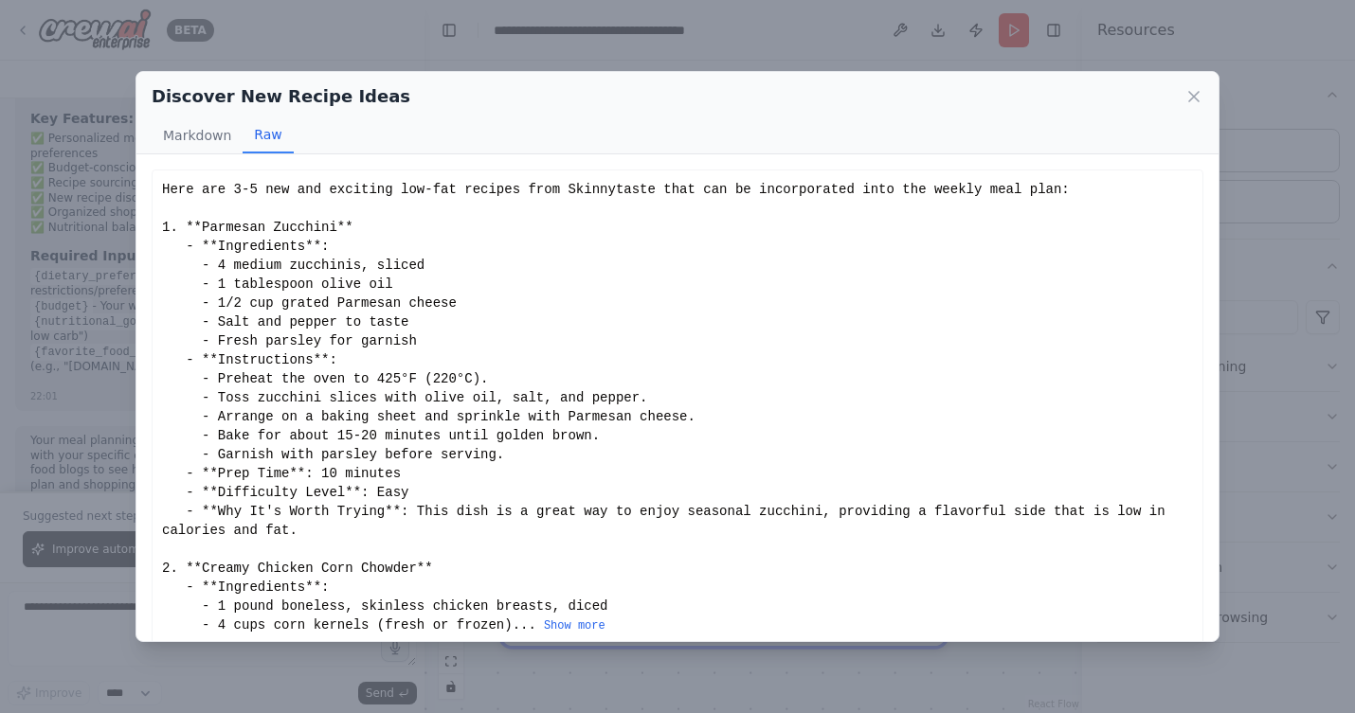
scroll to position [38, 0]
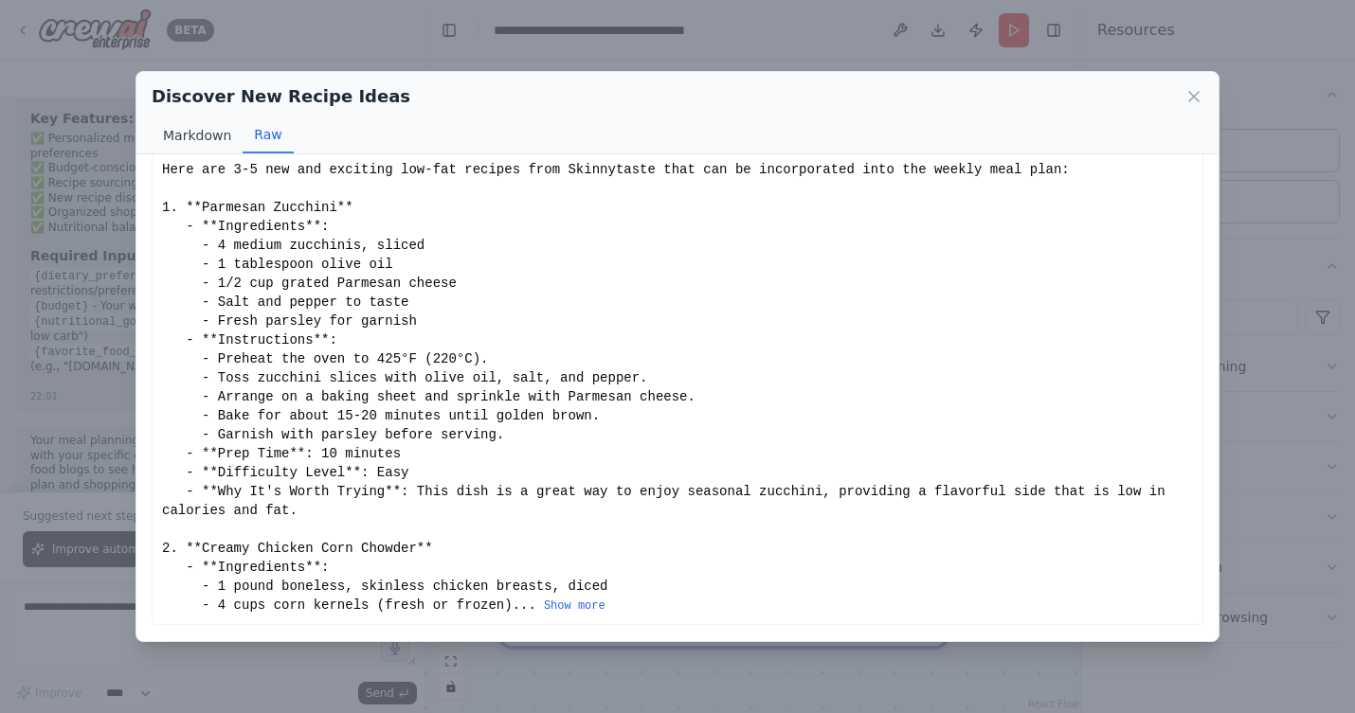
click at [199, 135] on button "Markdown" at bounding box center [197, 135] width 91 height 36
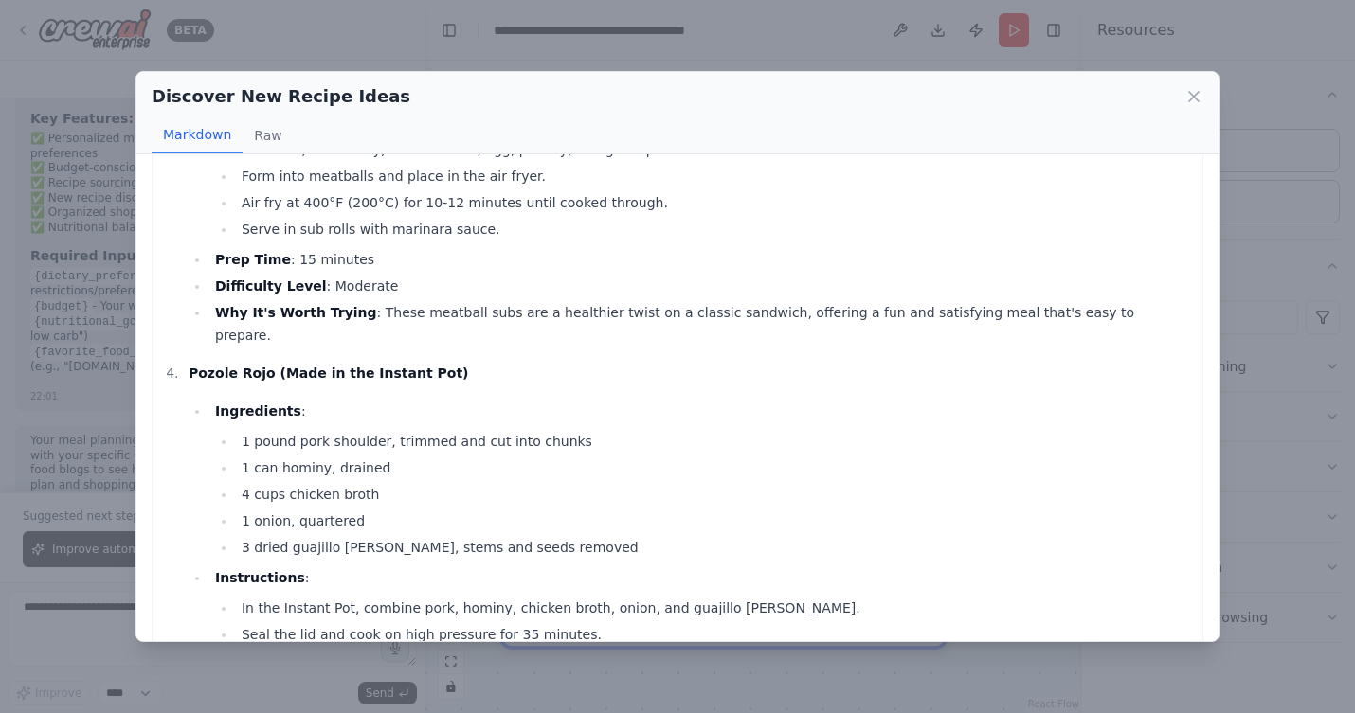
scroll to position [1884, 0]
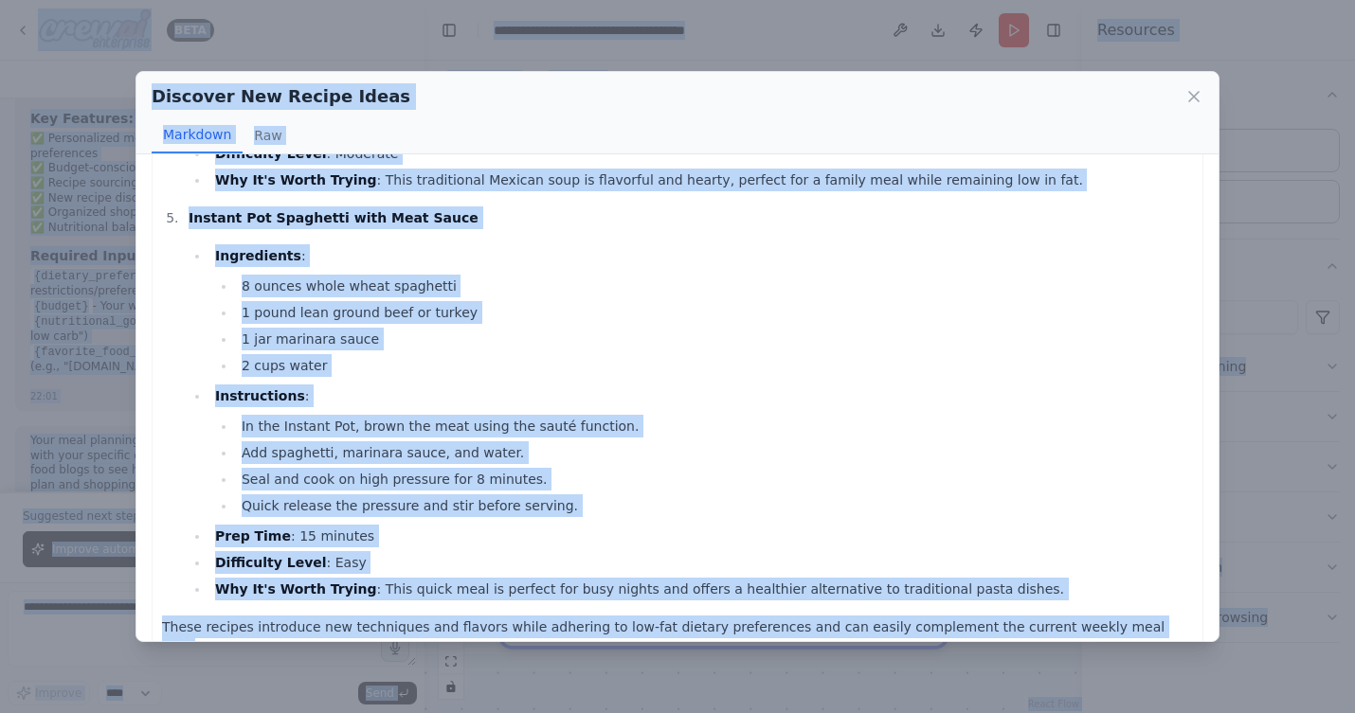
copy body "LORE Ipsumdo s amet cons adipisc elitse doei tempo incid ut labo etdolor magnaa…"
click at [944, 207] on li "Instant Pot Spaghetti with Meat Sauce Ingredients : 8 ounces whole wheat spaghe…" at bounding box center [688, 404] width 1010 height 394
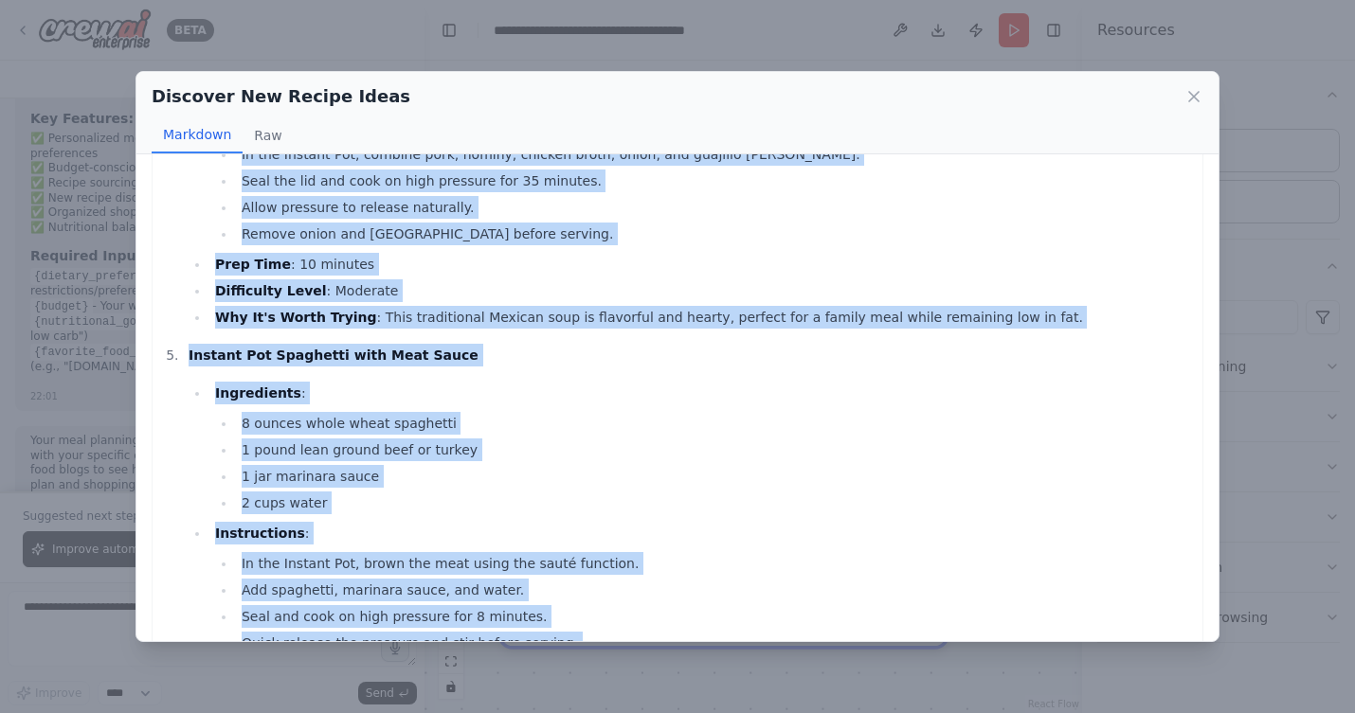
scroll to position [1885, 0]
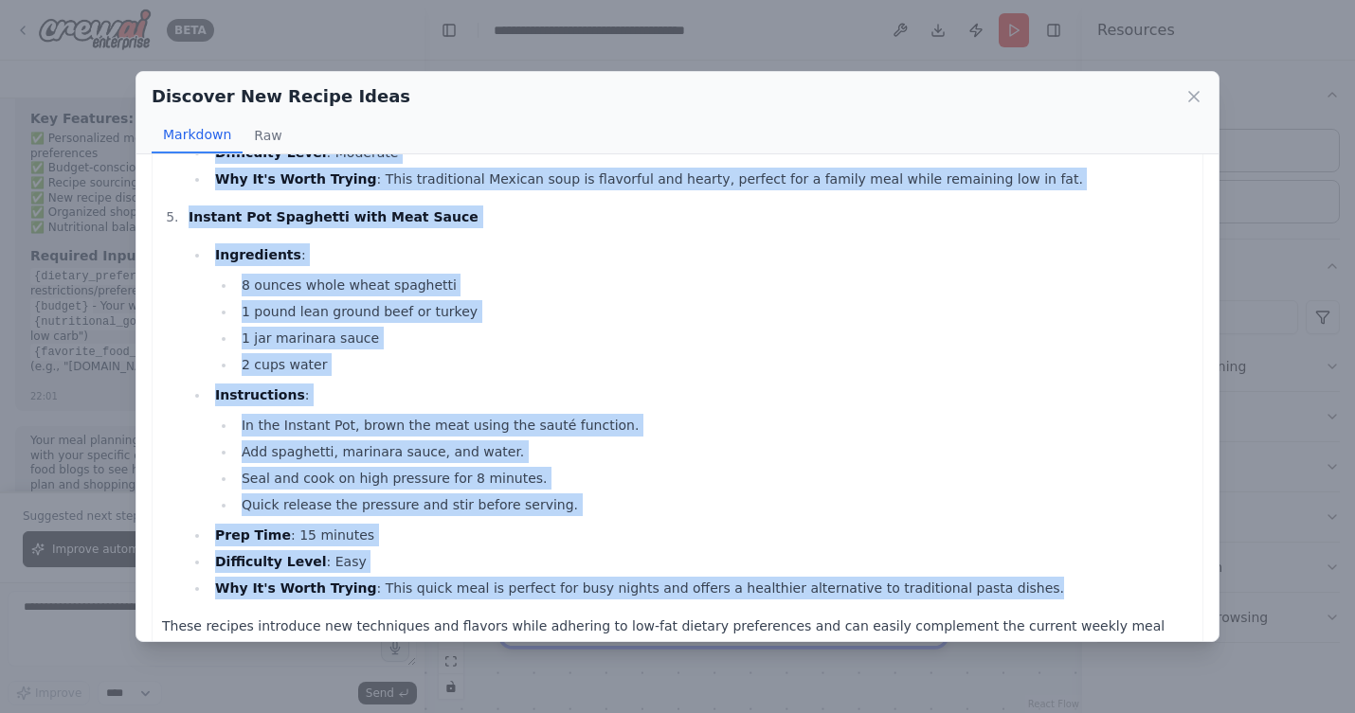
drag, startPoint x: 161, startPoint y: 189, endPoint x: 1019, endPoint y: 566, distance: 936.8
copy div "Lore ips 9-4 dol sit ametcons adi-eli seddoei temp Incididuntu labo etd ma aliq…"
